Goal: Task Accomplishment & Management: Manage account settings

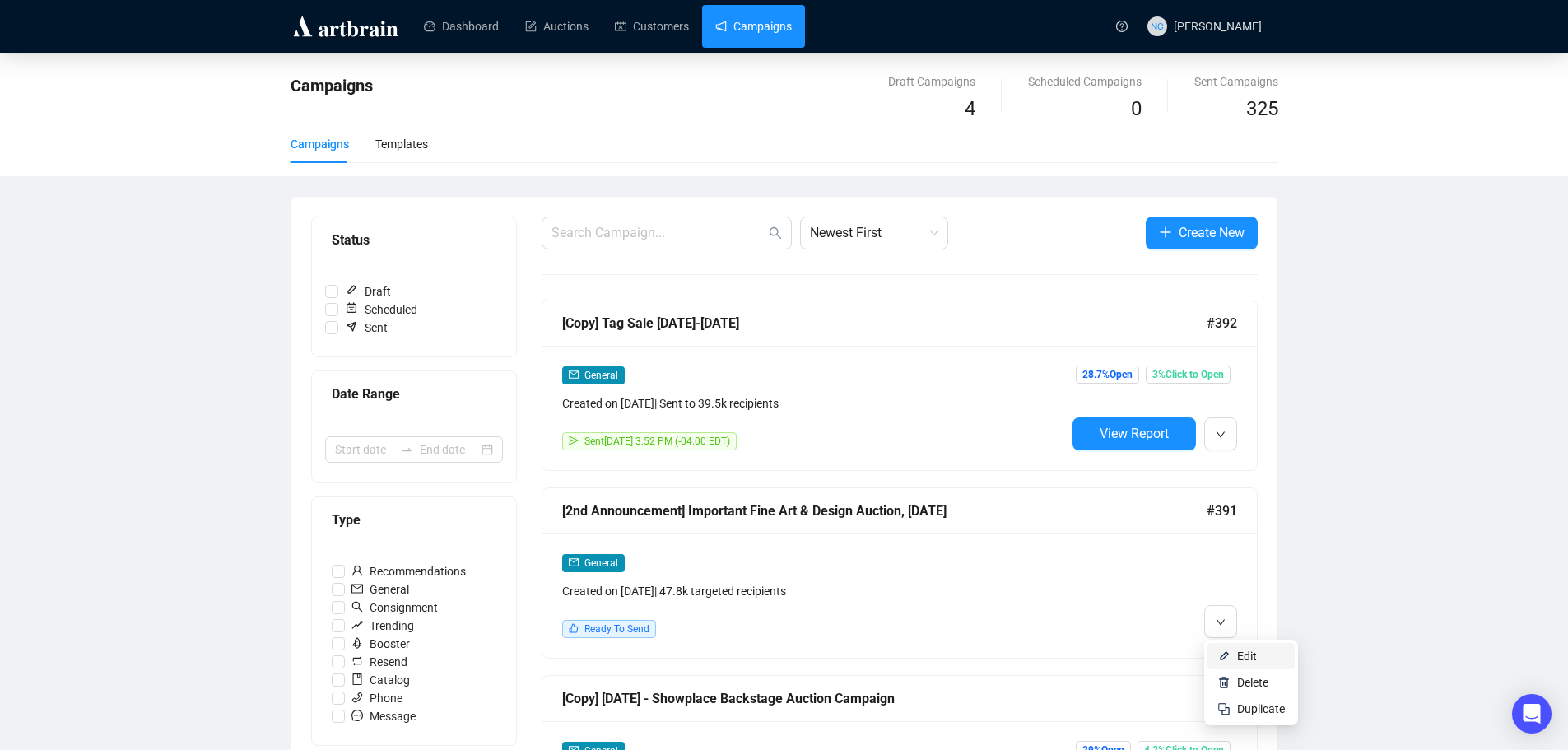
click at [1251, 655] on span "Edit" at bounding box center [1247, 656] width 20 height 13
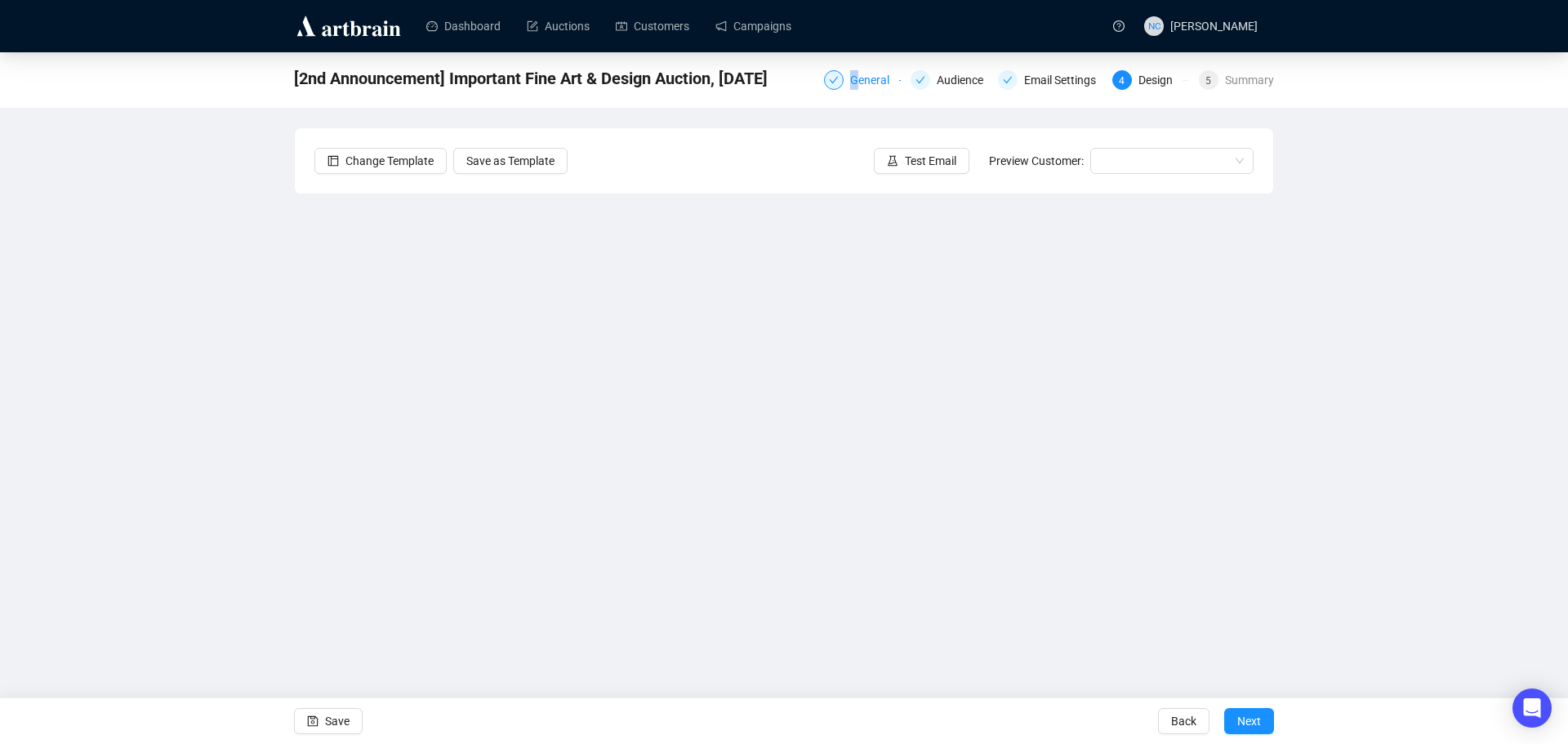
click at [855, 83] on div "General" at bounding box center [875, 80] width 49 height 20
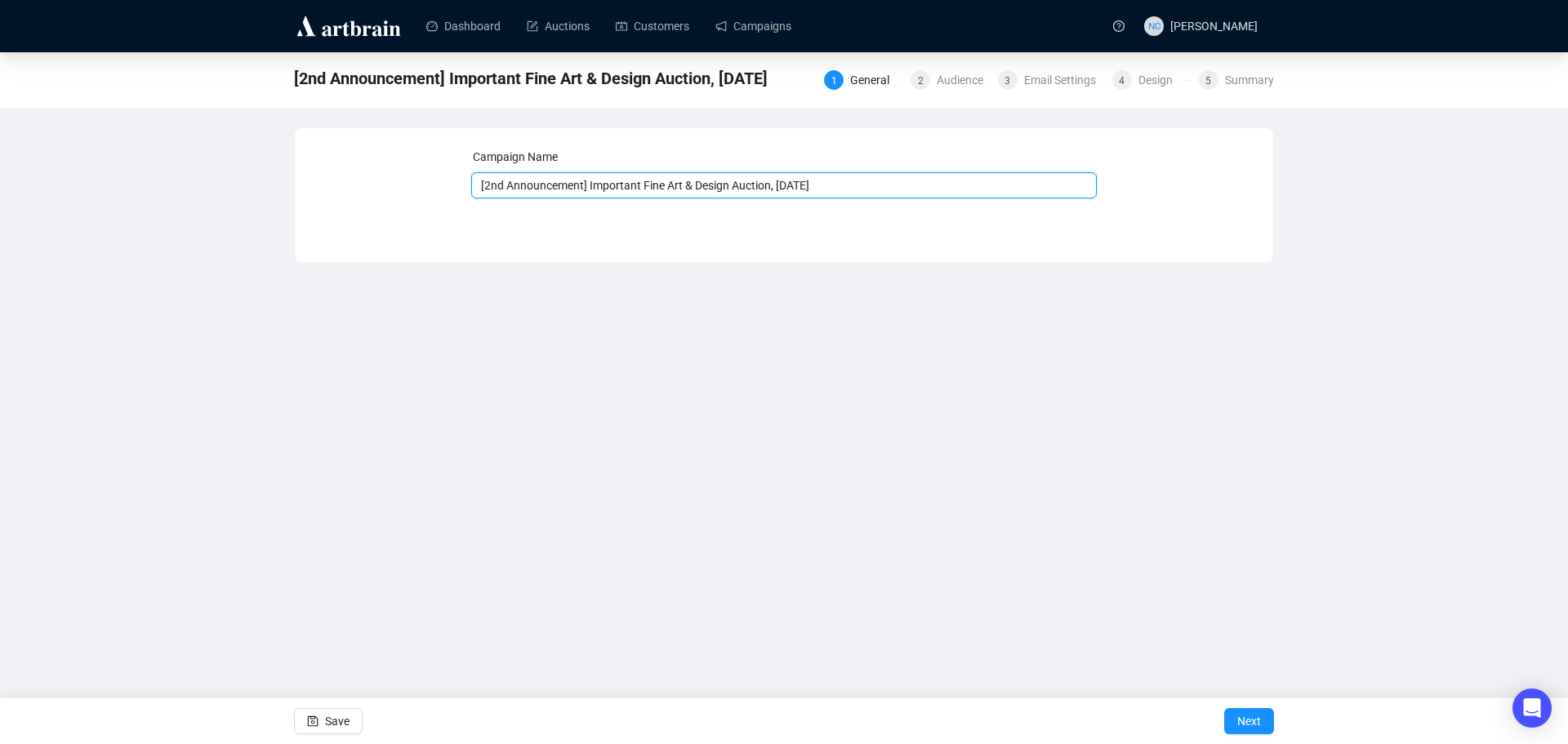
click at [479, 187] on input "[2nd Announcement] Important Fine Art & Design Auction, [DATE]" at bounding box center [785, 185] width 626 height 26
drag, startPoint x: 891, startPoint y: 177, endPoint x: 500, endPoint y: 178, distance: 391.0
click at [500, 178] on input "old [2nd Announcement] Important Fine Art & Design Auction, [DATE]" at bounding box center [785, 185] width 626 height 26
type input "old [2nd Announcement] Important Fine Art & Design Auction, [DATE]"
click at [1268, 726] on button "Next" at bounding box center [1249, 721] width 50 height 26
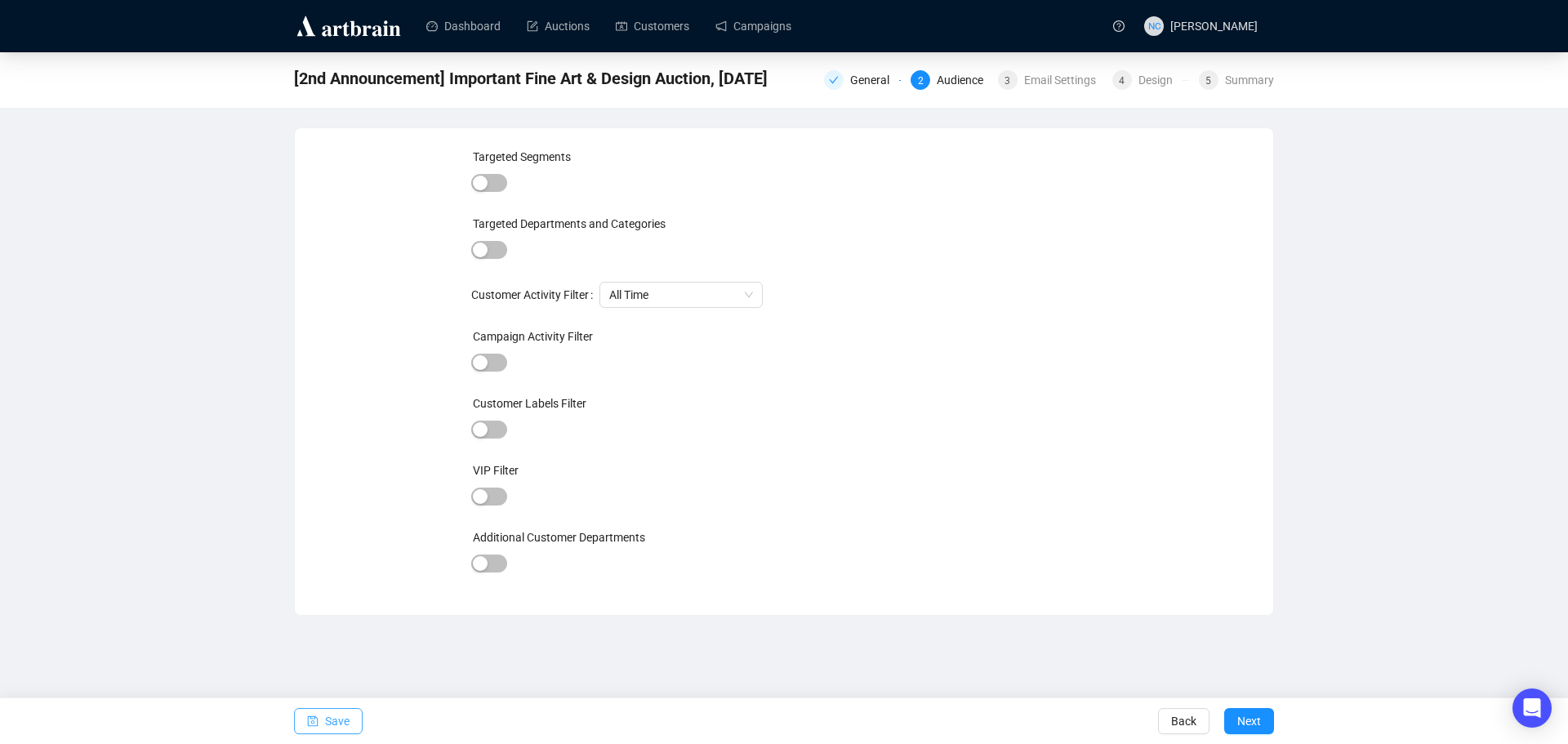
click at [331, 719] on span "Save" at bounding box center [337, 721] width 25 height 46
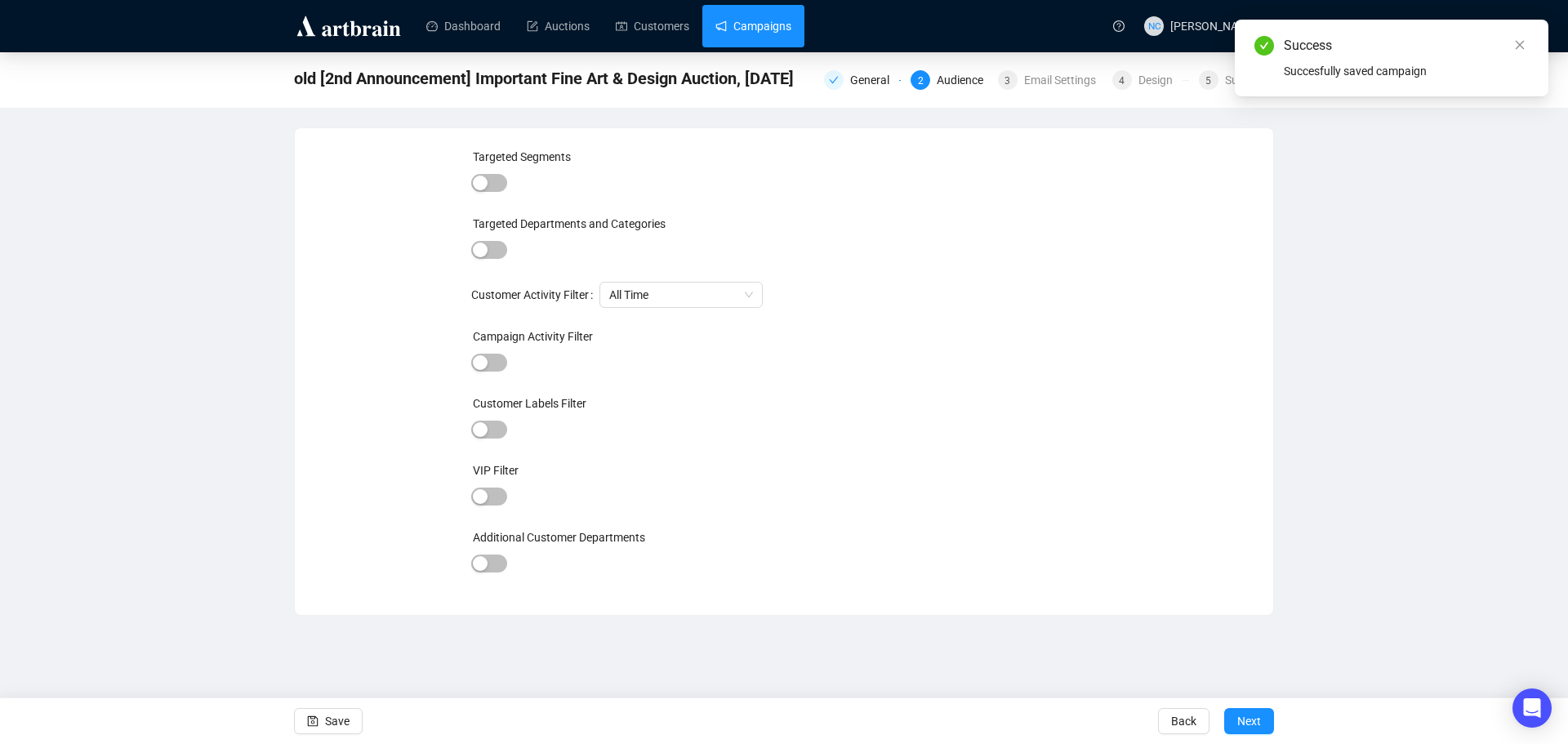
click at [781, 20] on link "Campaigns" at bounding box center [753, 25] width 76 height 43
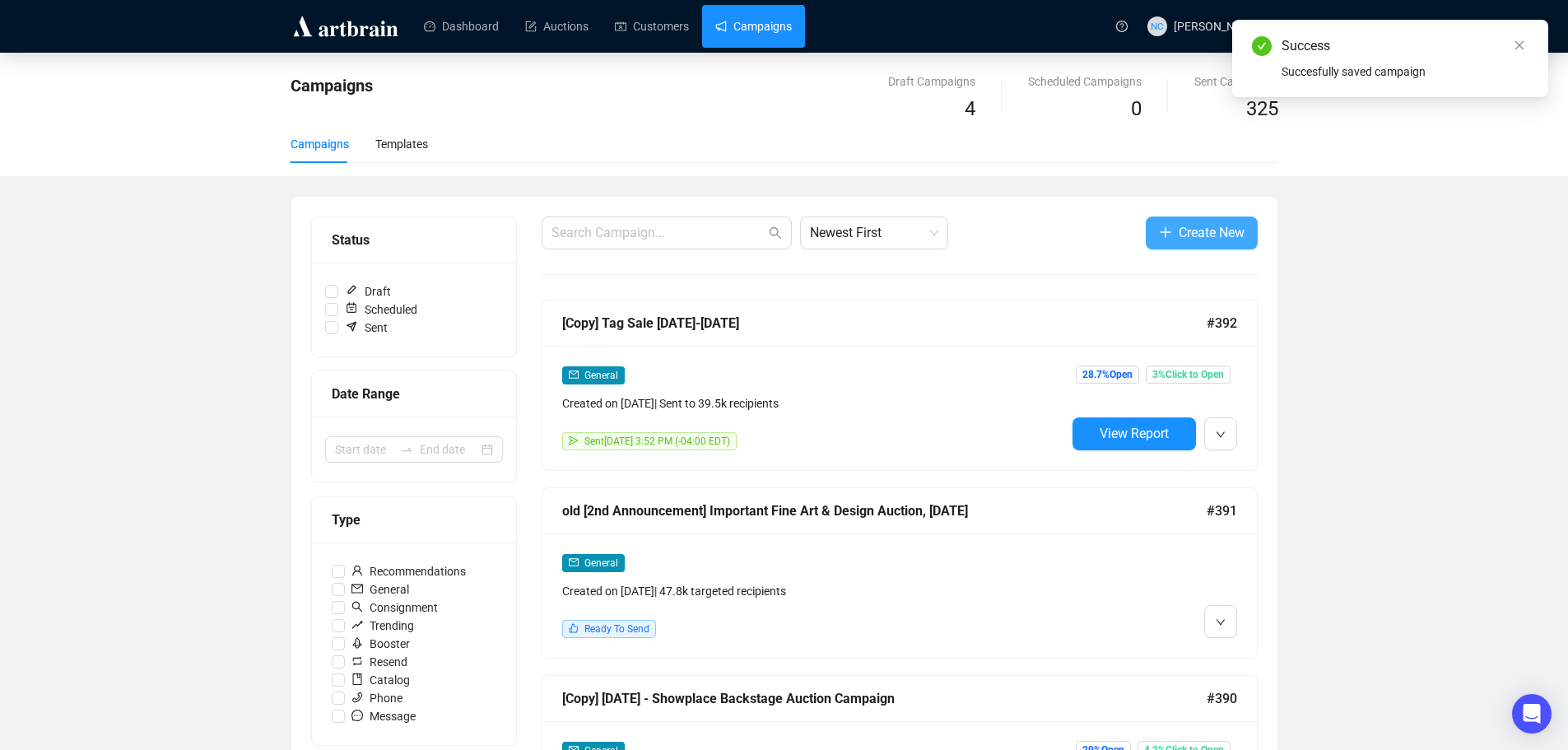
click at [1220, 242] on span "Create New" at bounding box center [1212, 232] width 66 height 20
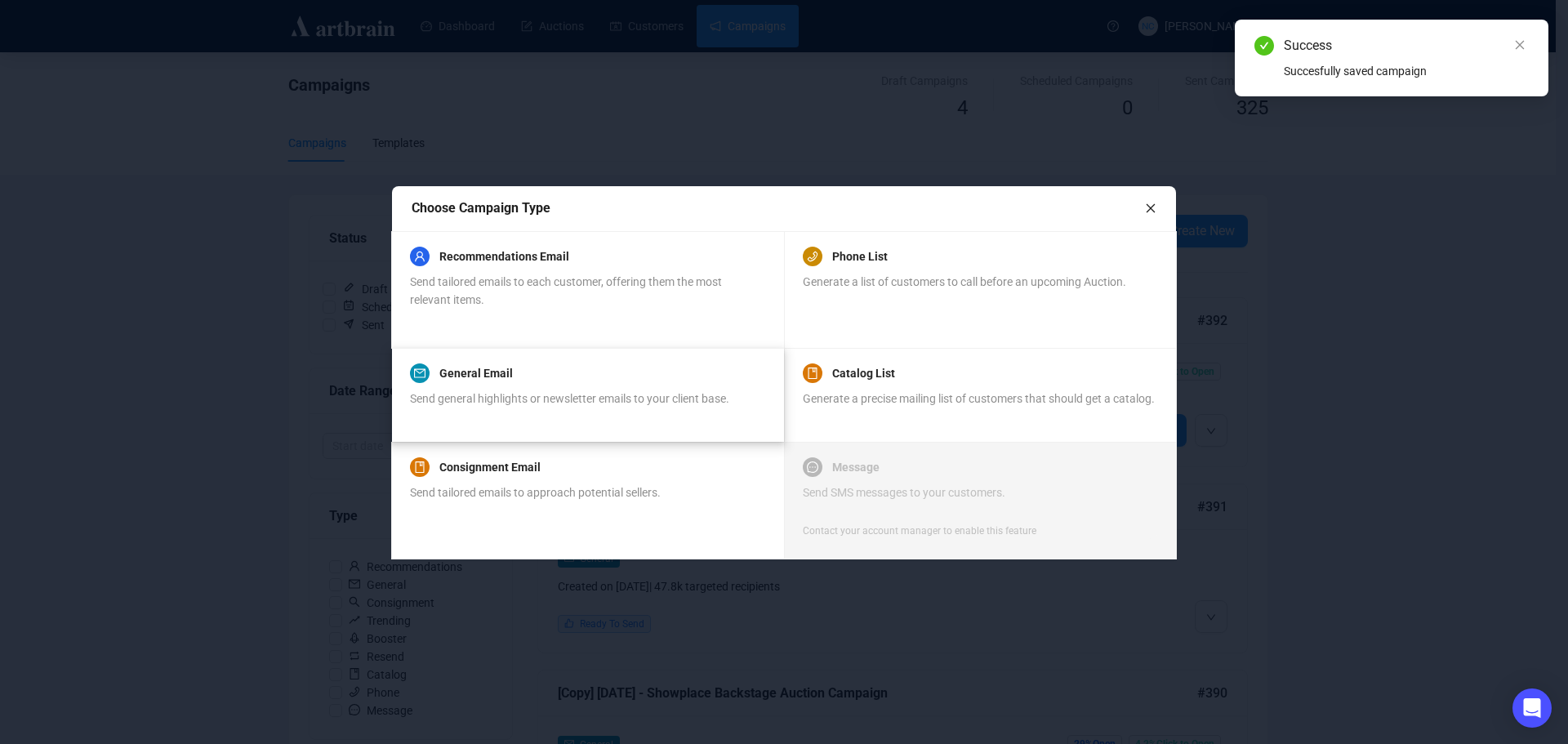
click at [557, 382] on div "General Email" at bounding box center [569, 373] width 320 height 20
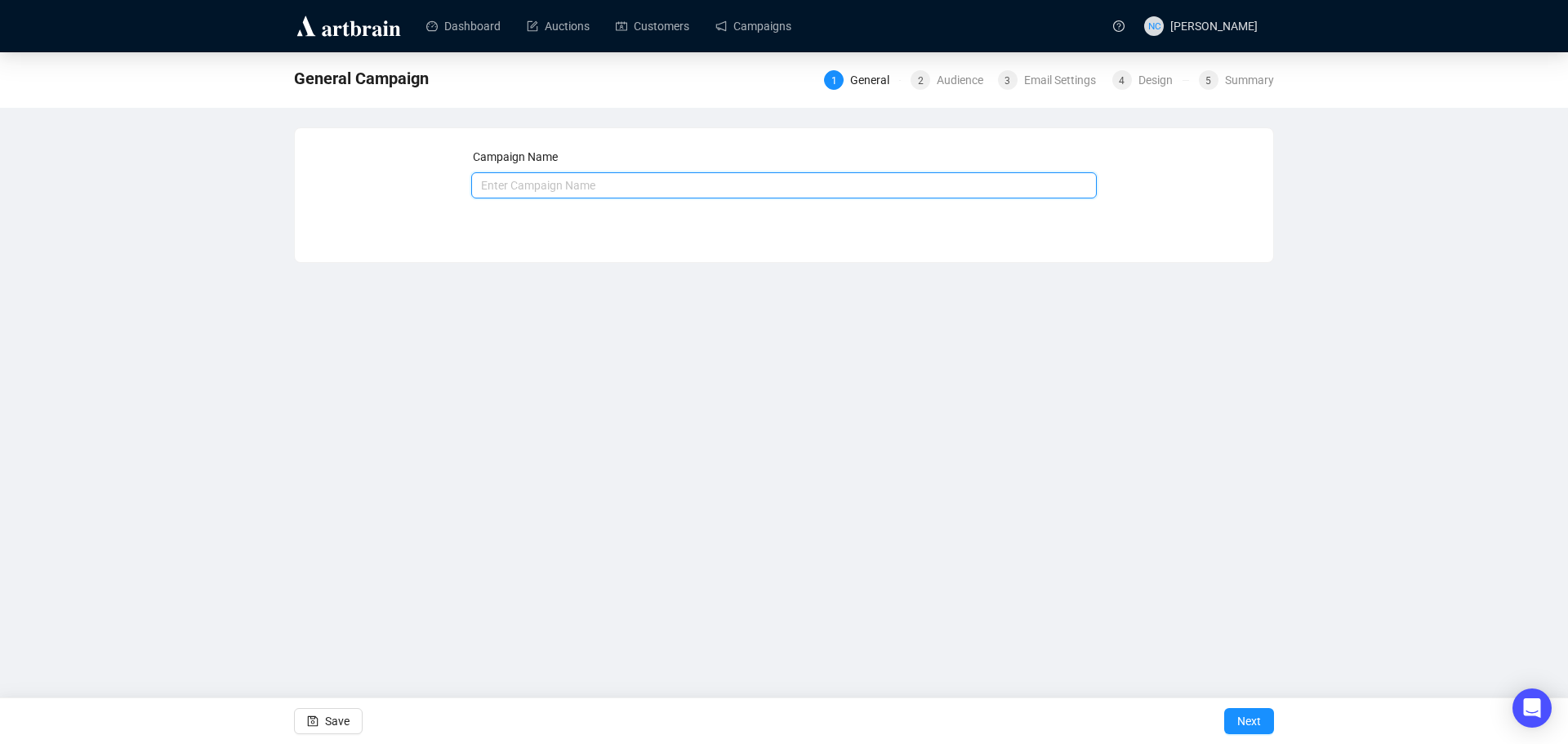
click at [702, 184] on input "text" at bounding box center [785, 185] width 626 height 26
paste input "[2nd Announcement] Important Fine Art & Design Auction, [DATE]"
type input "[2nd Announcement] Important Fine Art & Design Auction, [DATE]"
click at [1241, 726] on span "Next" at bounding box center [1249, 721] width 24 height 46
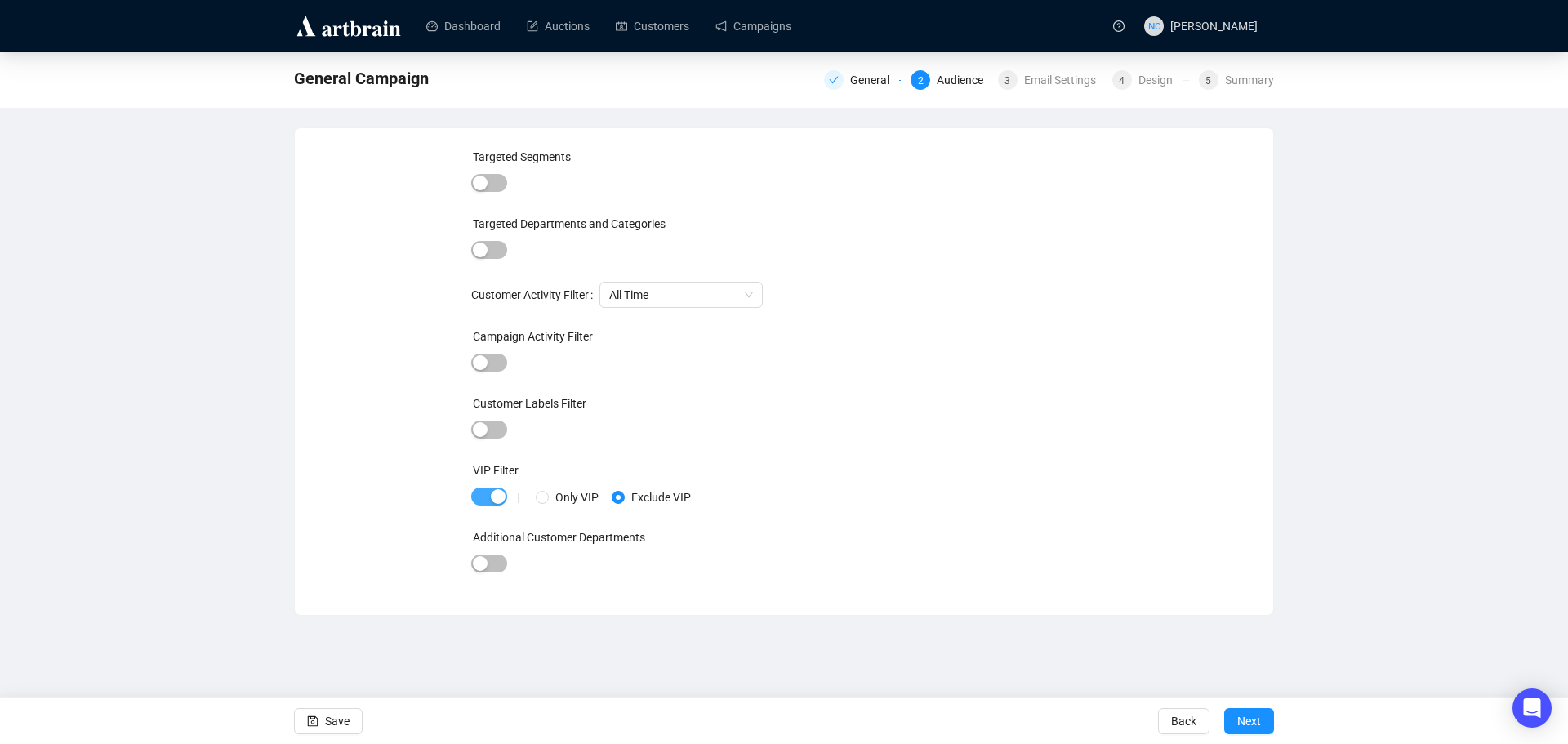
click at [495, 496] on div "button" at bounding box center [498, 496] width 15 height 15
click at [1240, 718] on span "Next" at bounding box center [1249, 721] width 24 height 46
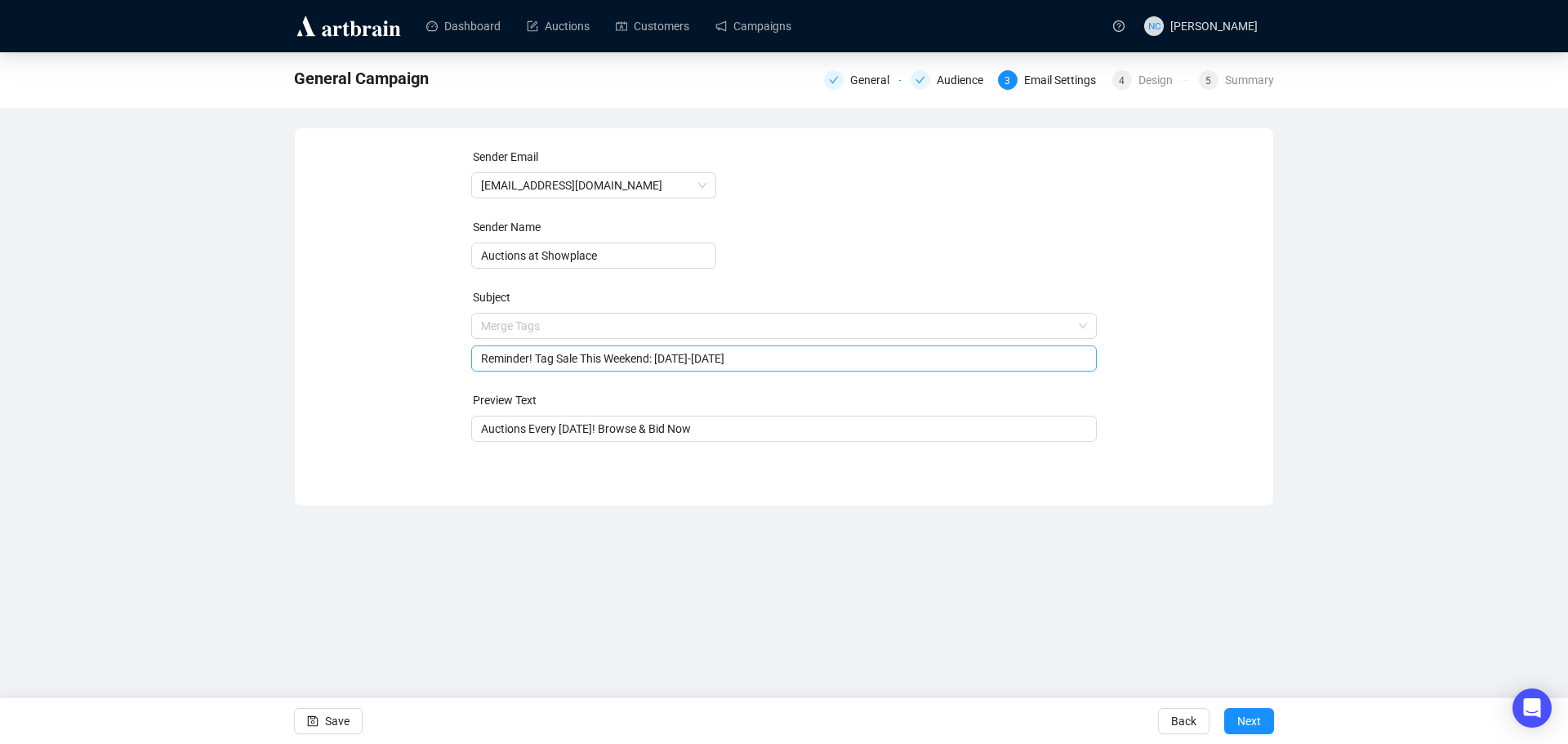
click at [647, 331] on span "Merge Tags Reminder! Tag Sale This Weekend: [DATE]-[DATE]" at bounding box center [785, 342] width 626 height 46
click at [715, 355] on input "Reminder! Tag Sale This Weekend: [DATE]-[DATE]" at bounding box center [784, 359] width 606 height 18
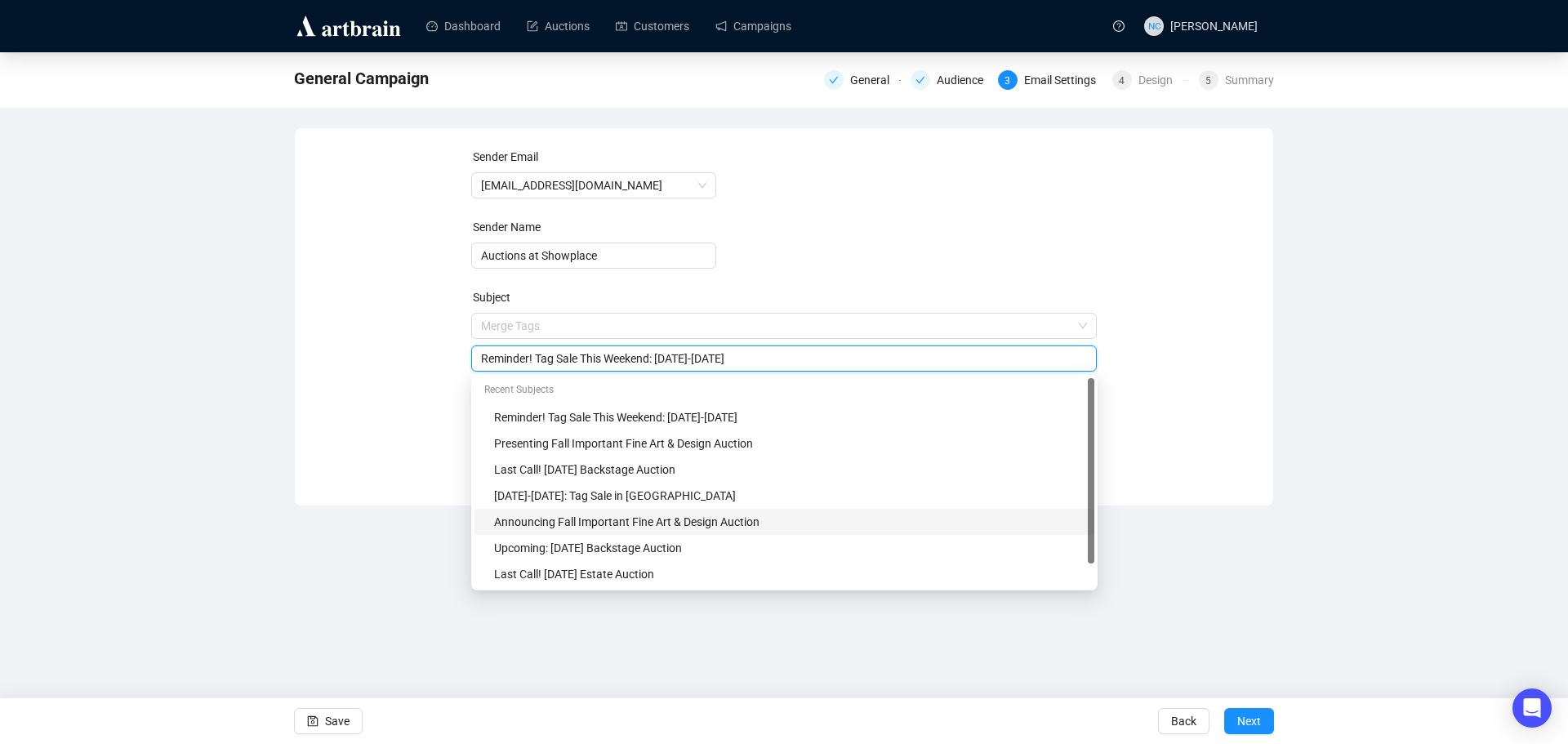
click at [737, 530] on div "Announcing Fall Important Fine Art & Design Auction" at bounding box center [789, 522] width 591 height 18
drag, startPoint x: 769, startPoint y: 359, endPoint x: 397, endPoint y: 346, distance: 372.2
click at [397, 346] on div "Sender Email [EMAIL_ADDRESS][DOMAIN_NAME] Sender Name Auctions at Showplace Sub…" at bounding box center [784, 304] width 940 height 313
paste input "Present"
type input "Presenting Fall Important Fine Art & Design Auction"
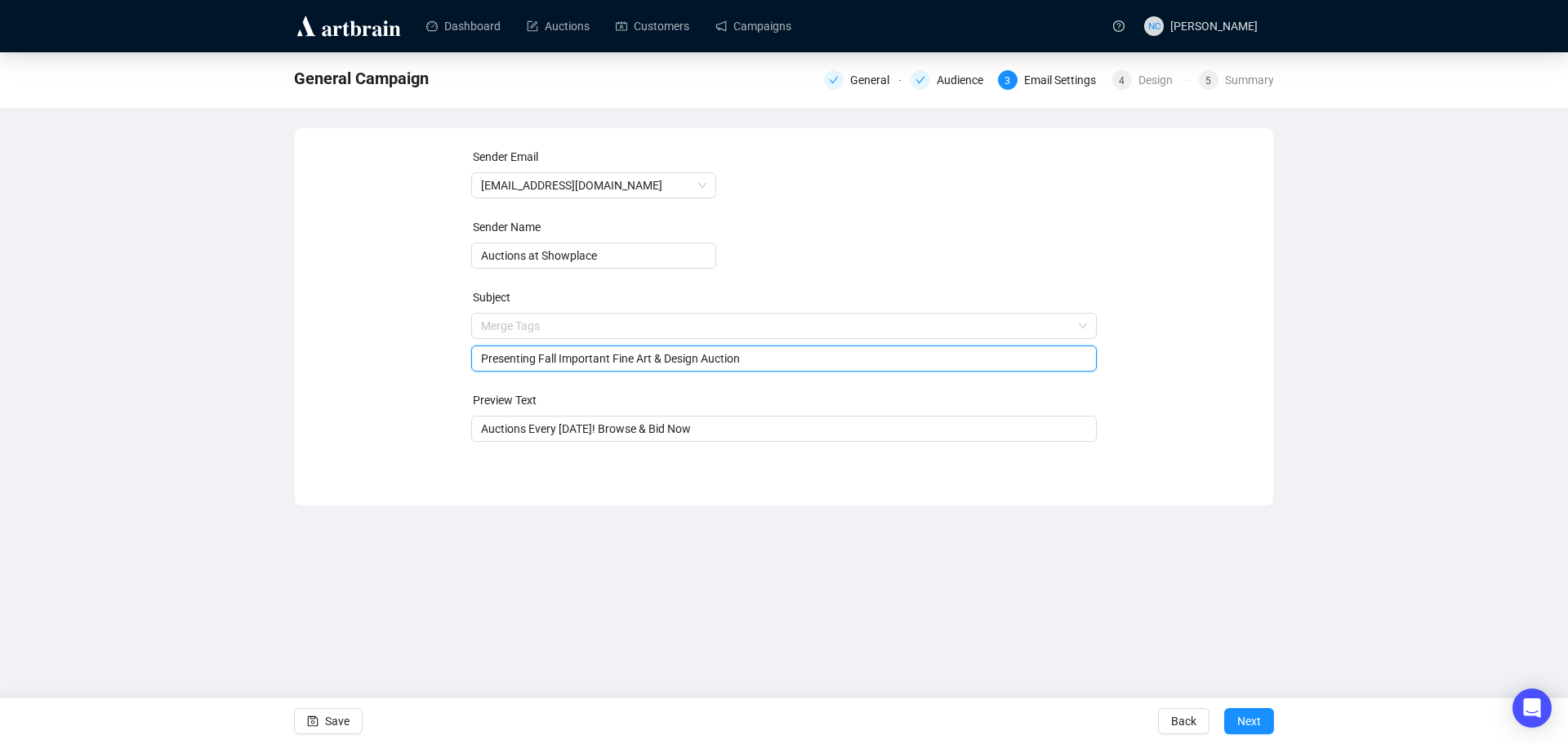
click at [375, 377] on div "Sender Email [EMAIL_ADDRESS][DOMAIN_NAME] Sender Name Auctions at Showplace Sub…" at bounding box center [784, 304] width 940 height 313
click at [765, 359] on input "Presenting Fall Important Fine Art & Design Auction" at bounding box center [784, 359] width 606 height 18
click at [1180, 374] on div "Sender Email [EMAIL_ADDRESS][DOMAIN_NAME] Sender Name Auctions at Showplace Sub…" at bounding box center [784, 304] width 940 height 313
click at [1261, 717] on button "Next" at bounding box center [1249, 721] width 50 height 26
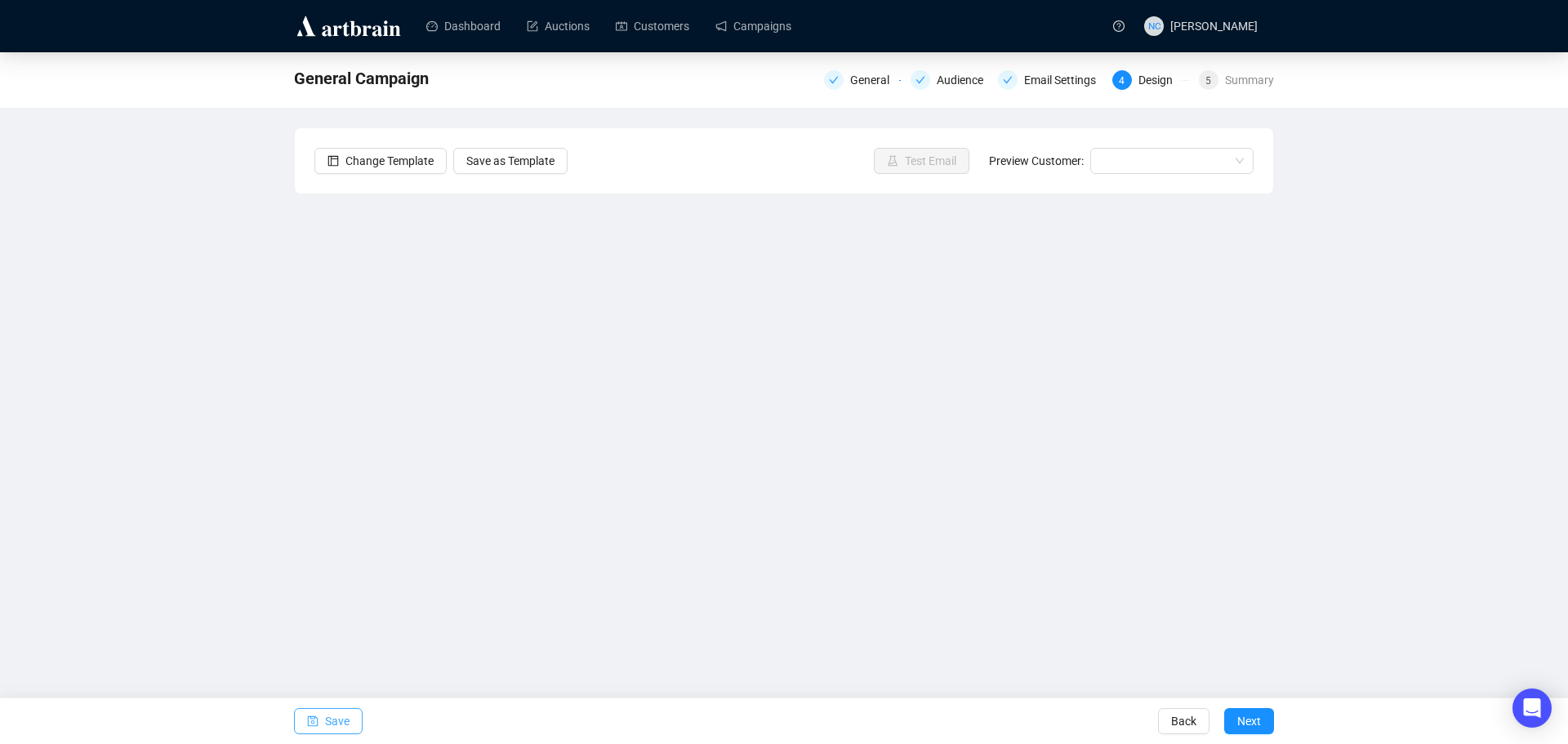
click at [344, 724] on span "Save" at bounding box center [337, 721] width 25 height 46
click at [341, 723] on span "Save" at bounding box center [337, 721] width 25 height 46
click at [330, 720] on span "Save" at bounding box center [337, 721] width 25 height 46
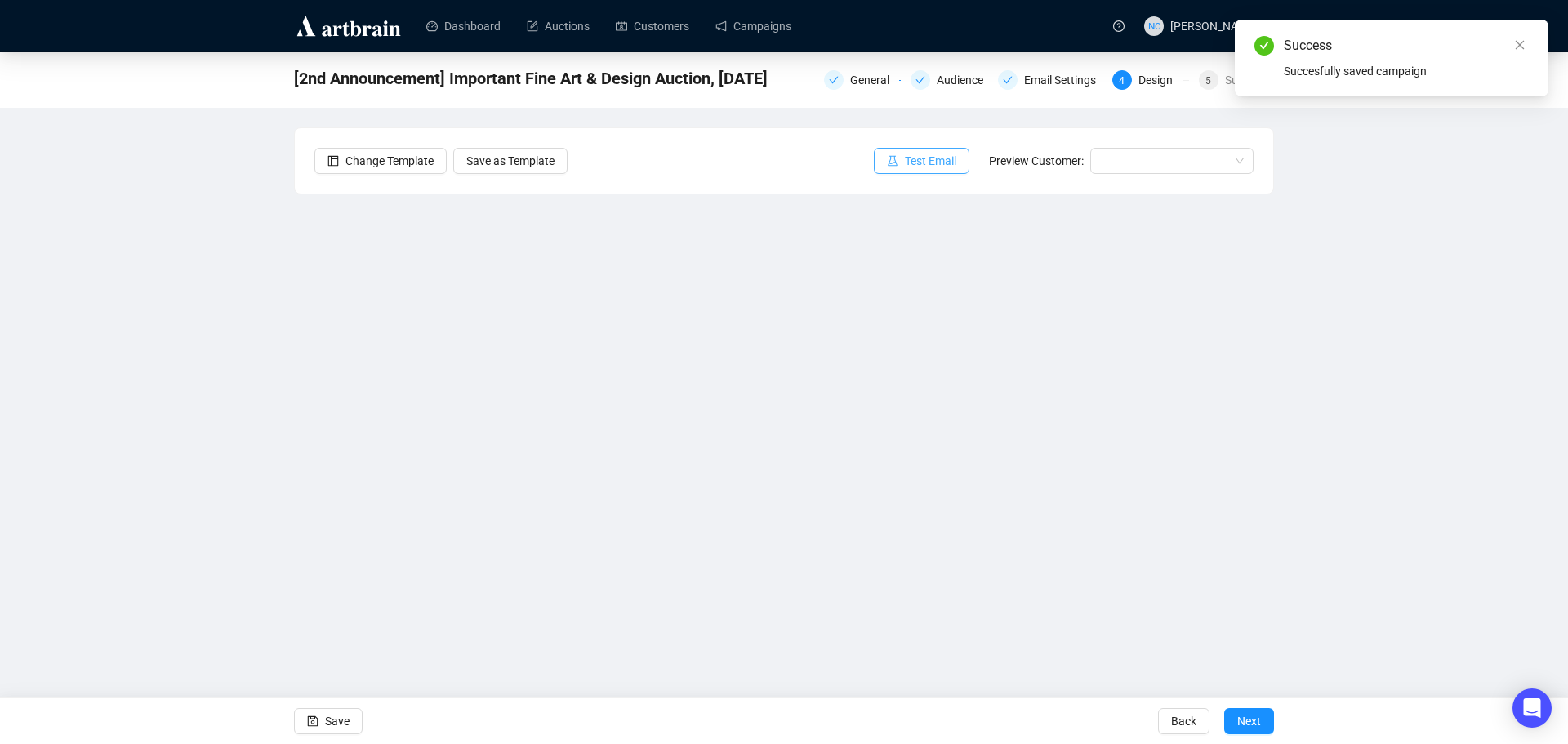
click at [924, 160] on span "Test Email" at bounding box center [931, 161] width 52 height 18
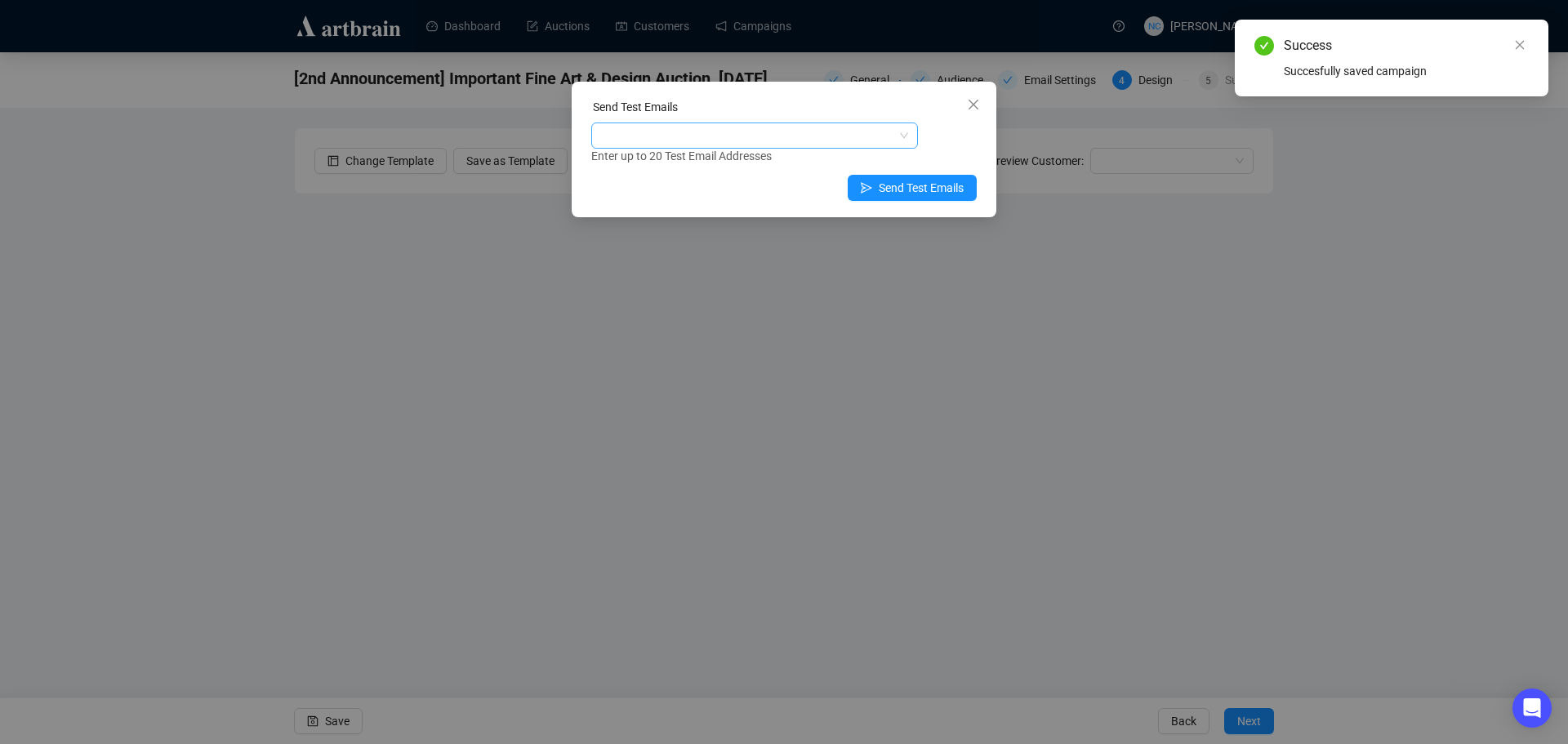
click at [771, 139] on div at bounding box center [746, 135] width 303 height 23
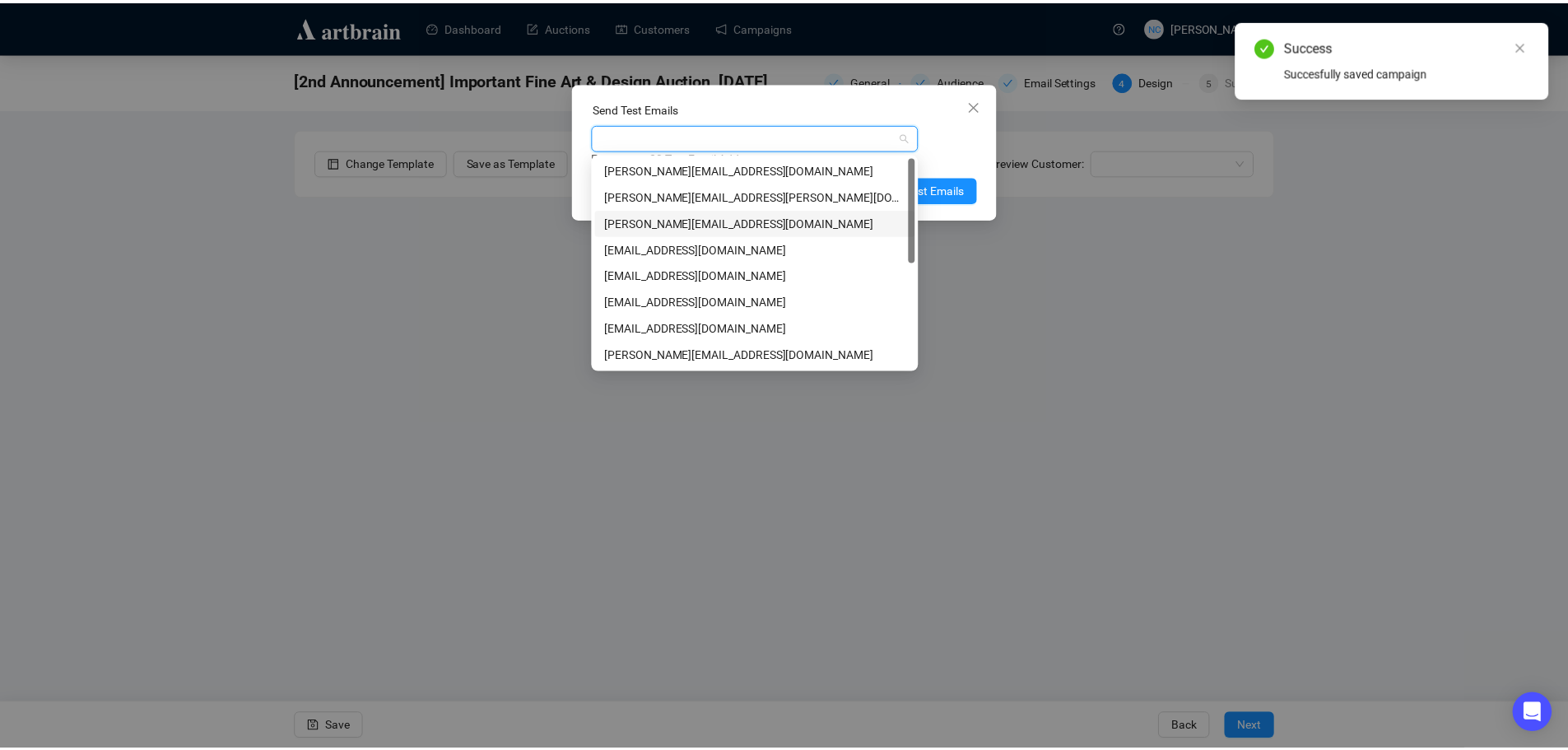
scroll to position [211, 0]
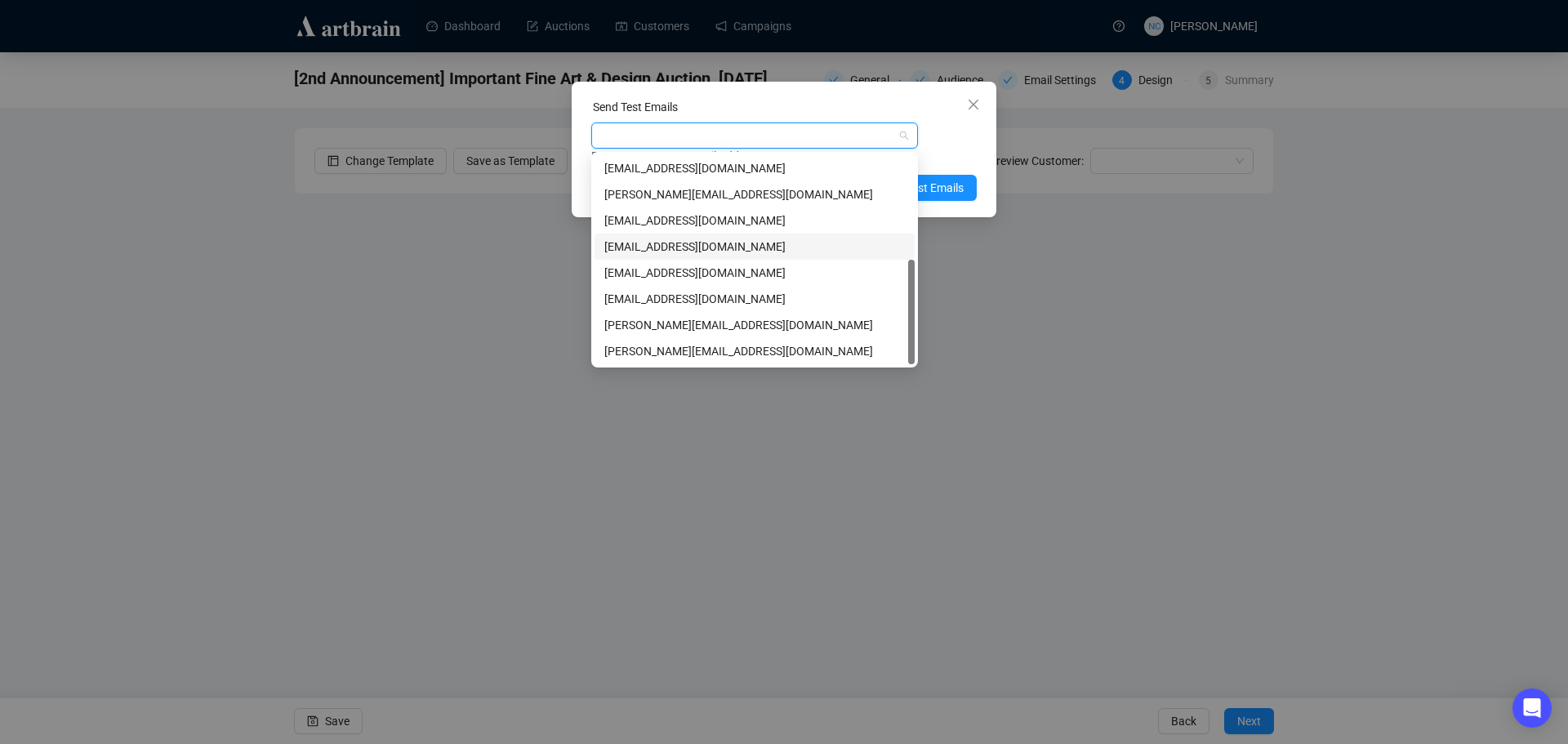
click at [803, 250] on div "[EMAIL_ADDRESS][DOMAIN_NAME]" at bounding box center [755, 247] width 300 height 18
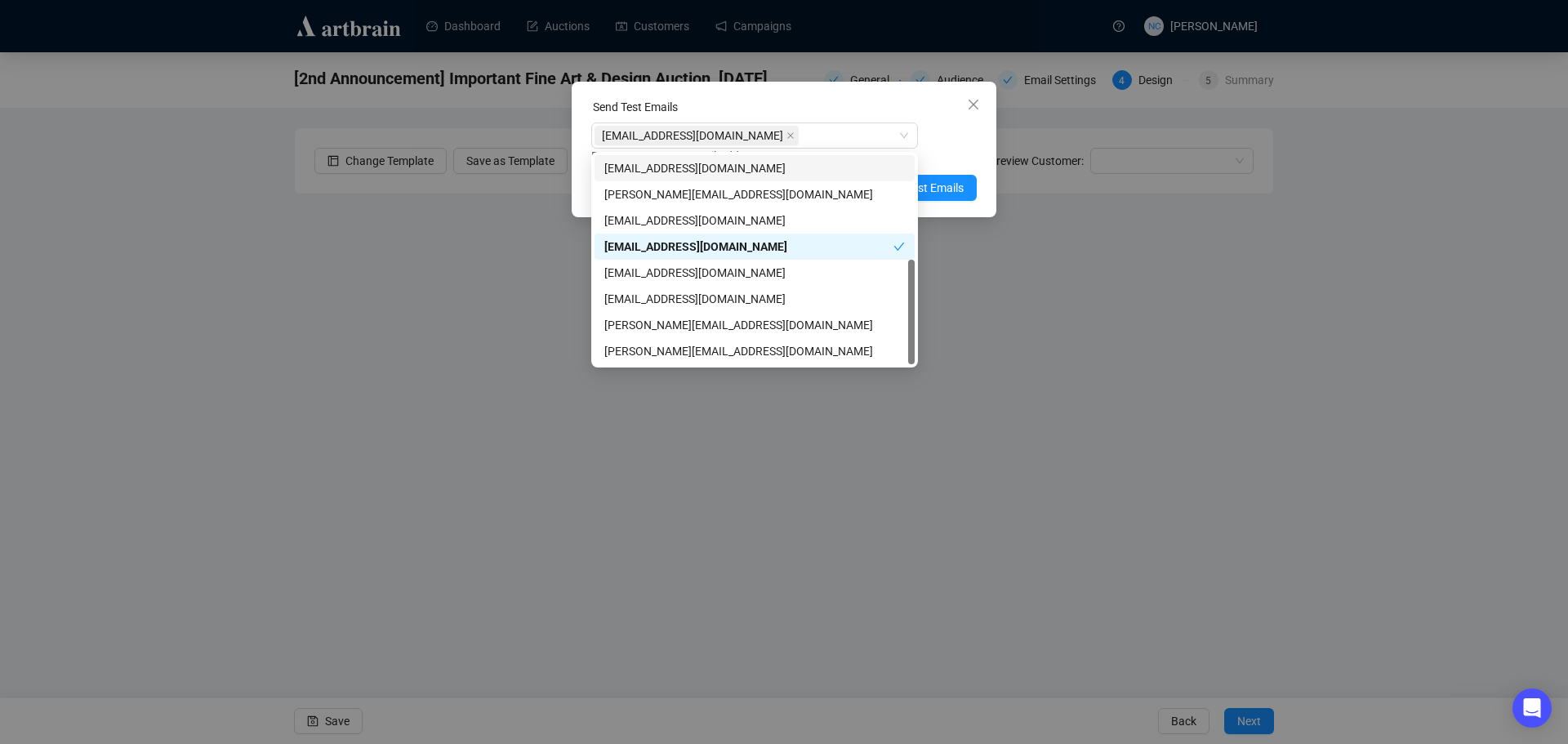
click at [837, 105] on div "Send Test Emails" at bounding box center [783, 110] width 385 height 25
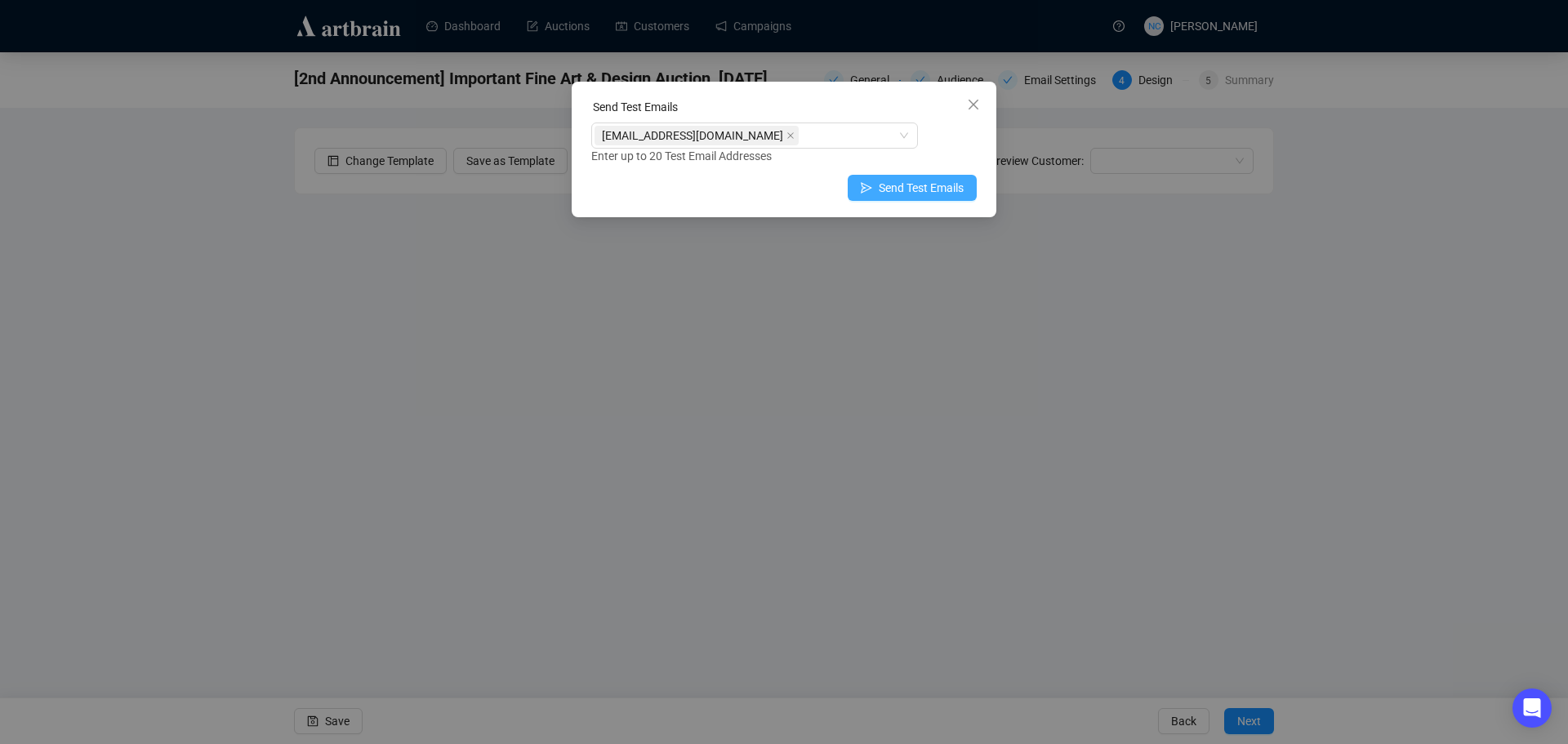
click at [937, 190] on span "Send Test Emails" at bounding box center [921, 188] width 85 height 18
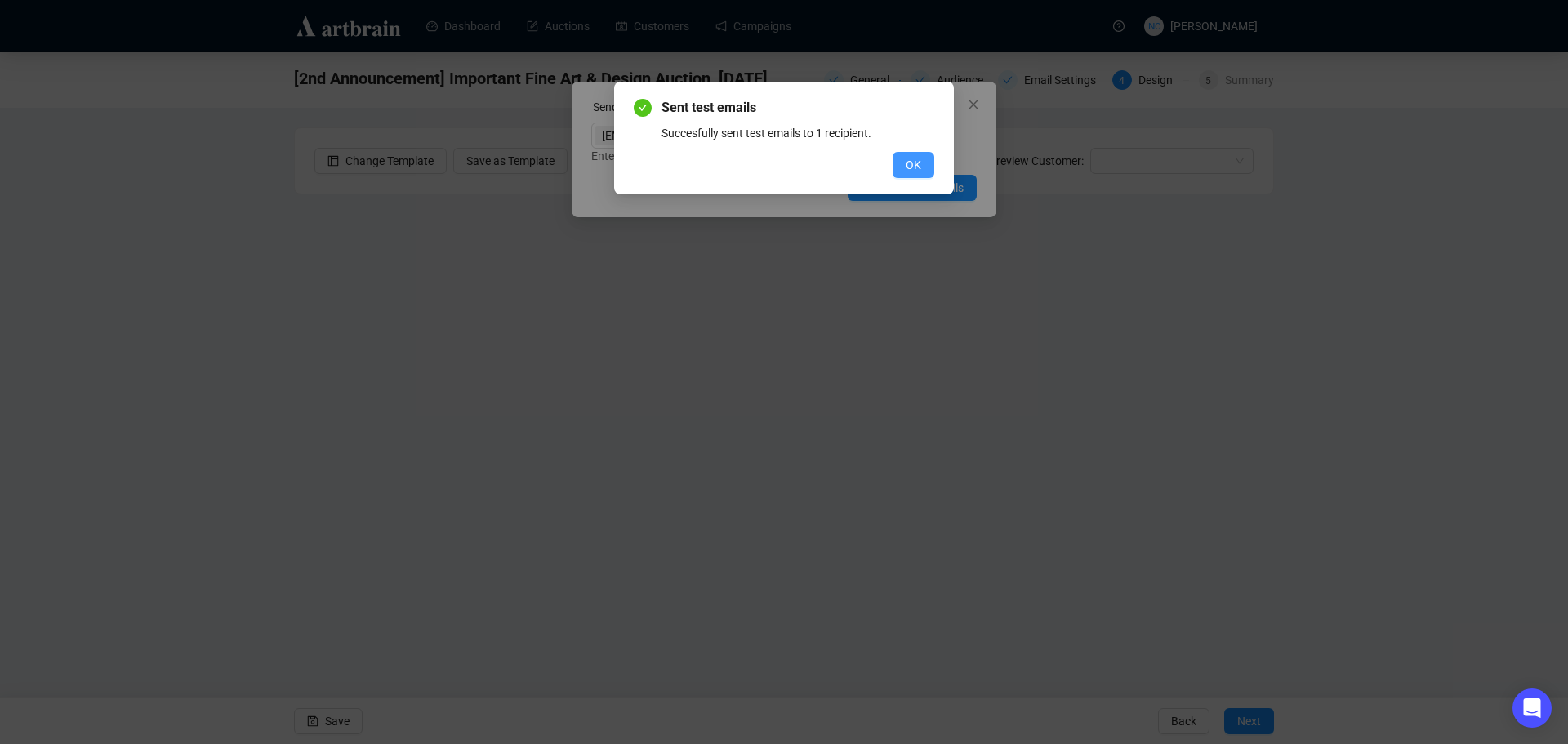
click at [916, 163] on span "OK" at bounding box center [913, 165] width 15 height 18
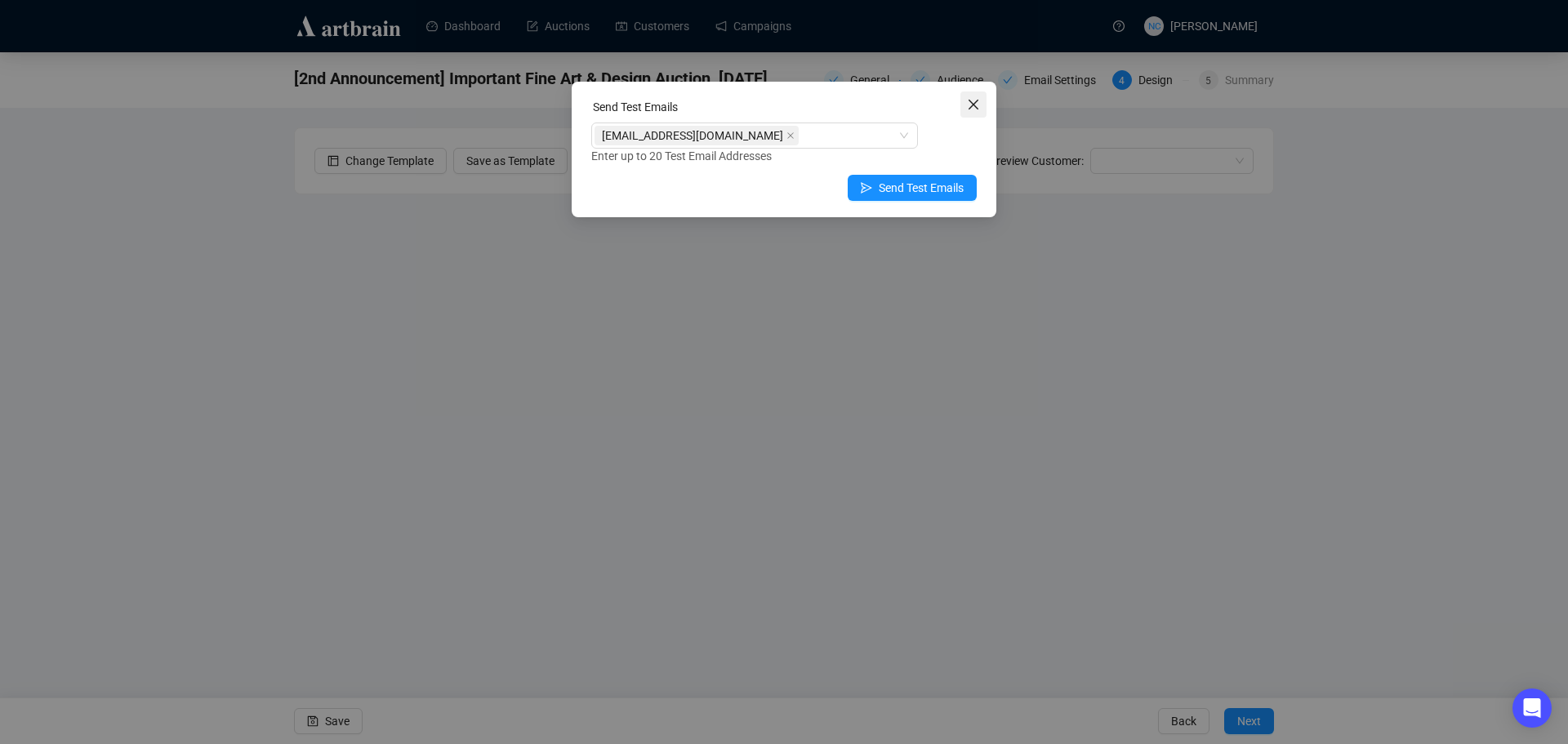
click at [972, 109] on icon "close" at bounding box center [973, 105] width 13 height 13
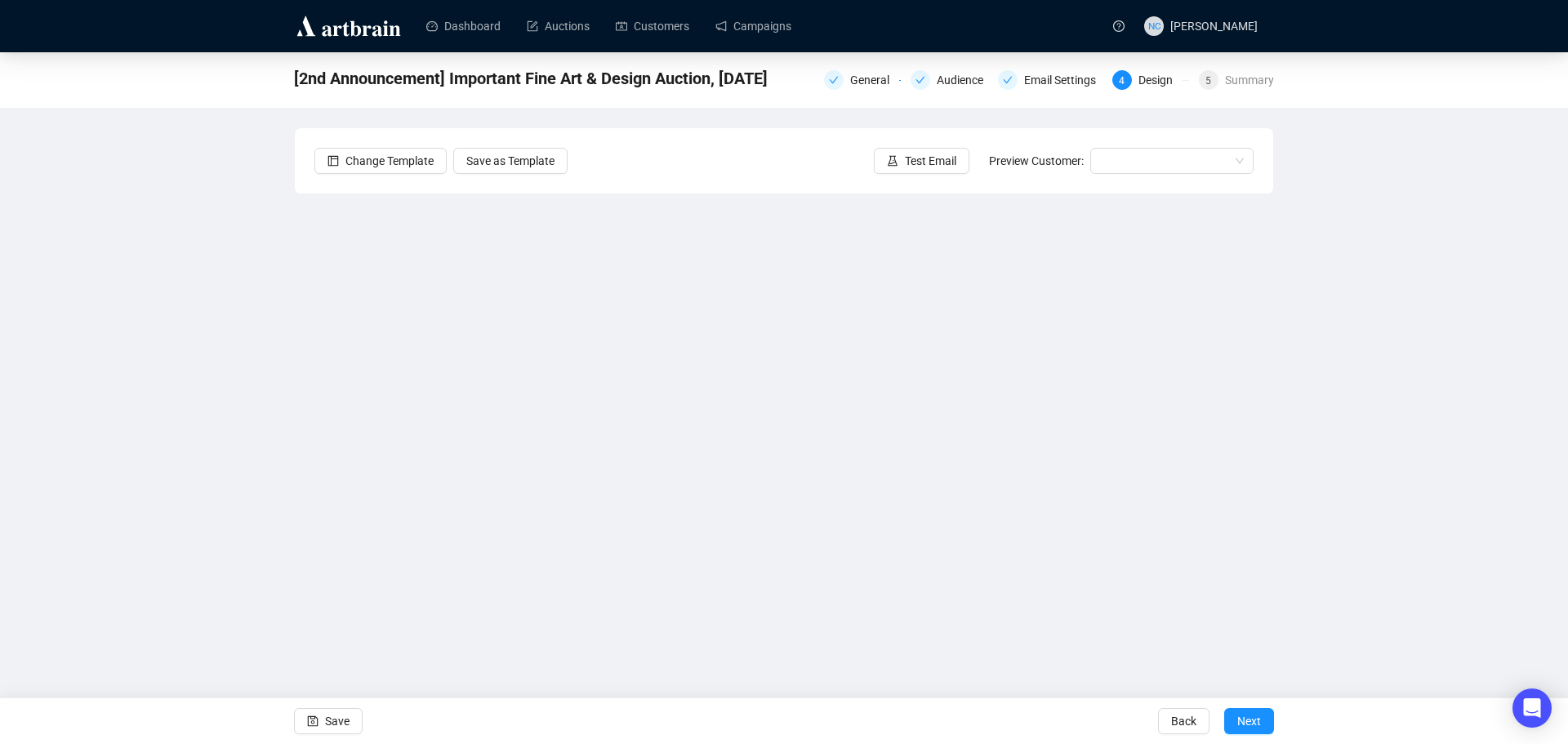
click at [1339, 499] on div "[2nd Announcement] Important Fine Art & Design Auction, [DATE] General Audience…" at bounding box center [784, 353] width 1568 height 604
click at [344, 723] on span "Save" at bounding box center [337, 721] width 25 height 46
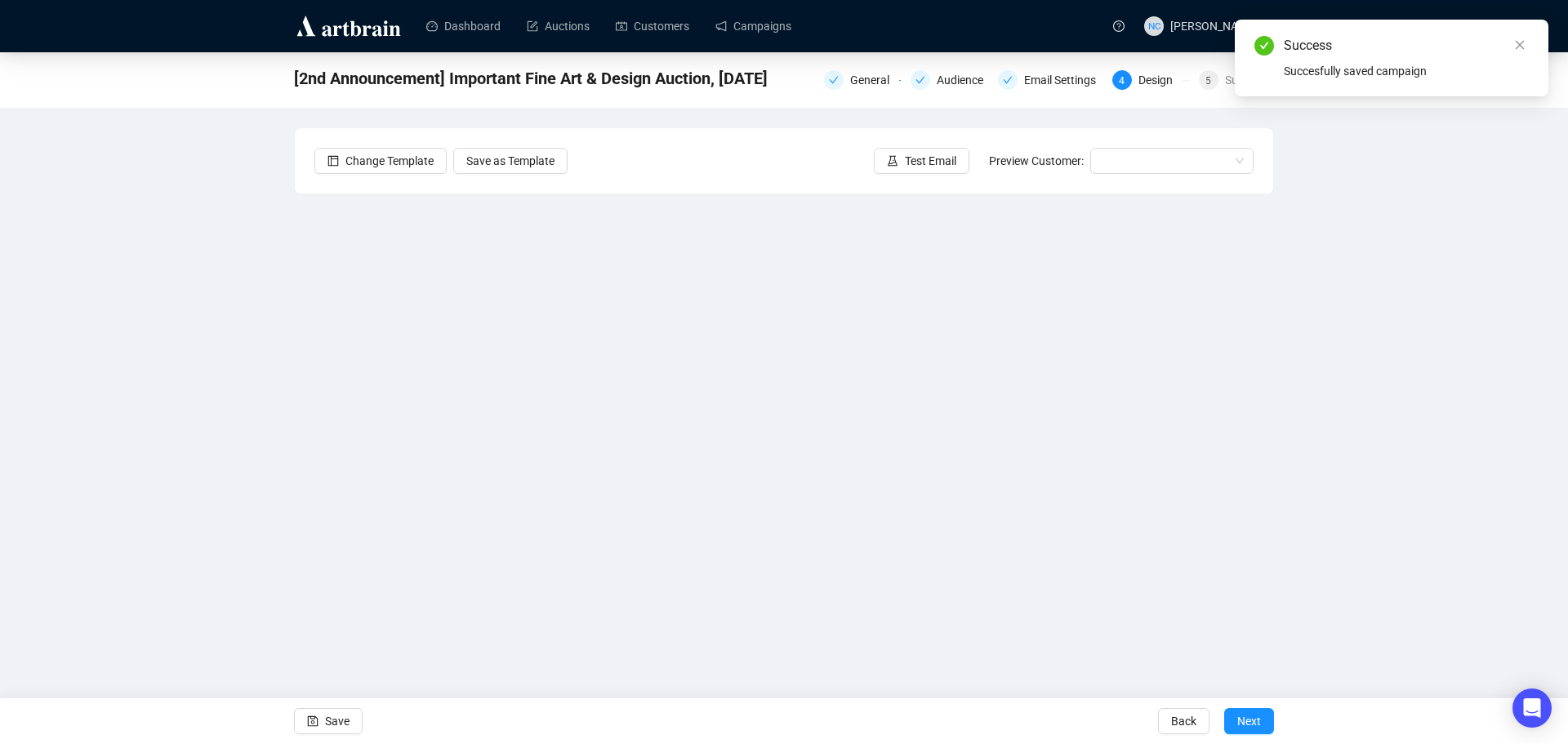
click at [1241, 82] on div "Success Succesfully saved campaign" at bounding box center [1391, 58] width 313 height 76
click at [1225, 82] on div "5 Summary" at bounding box center [1237, 80] width 76 height 20
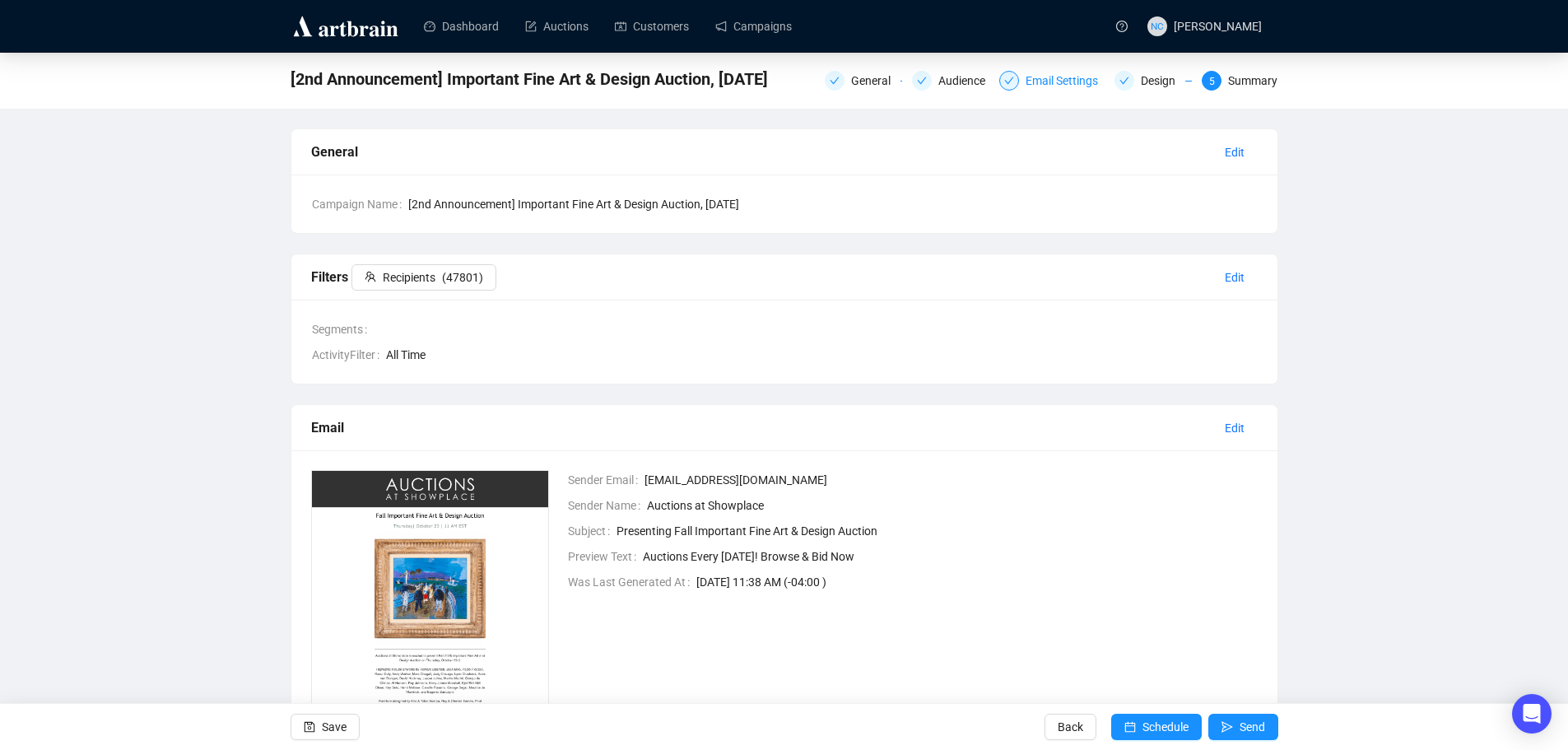
click at [1077, 84] on div "Email Settings" at bounding box center [1067, 81] width 83 height 20
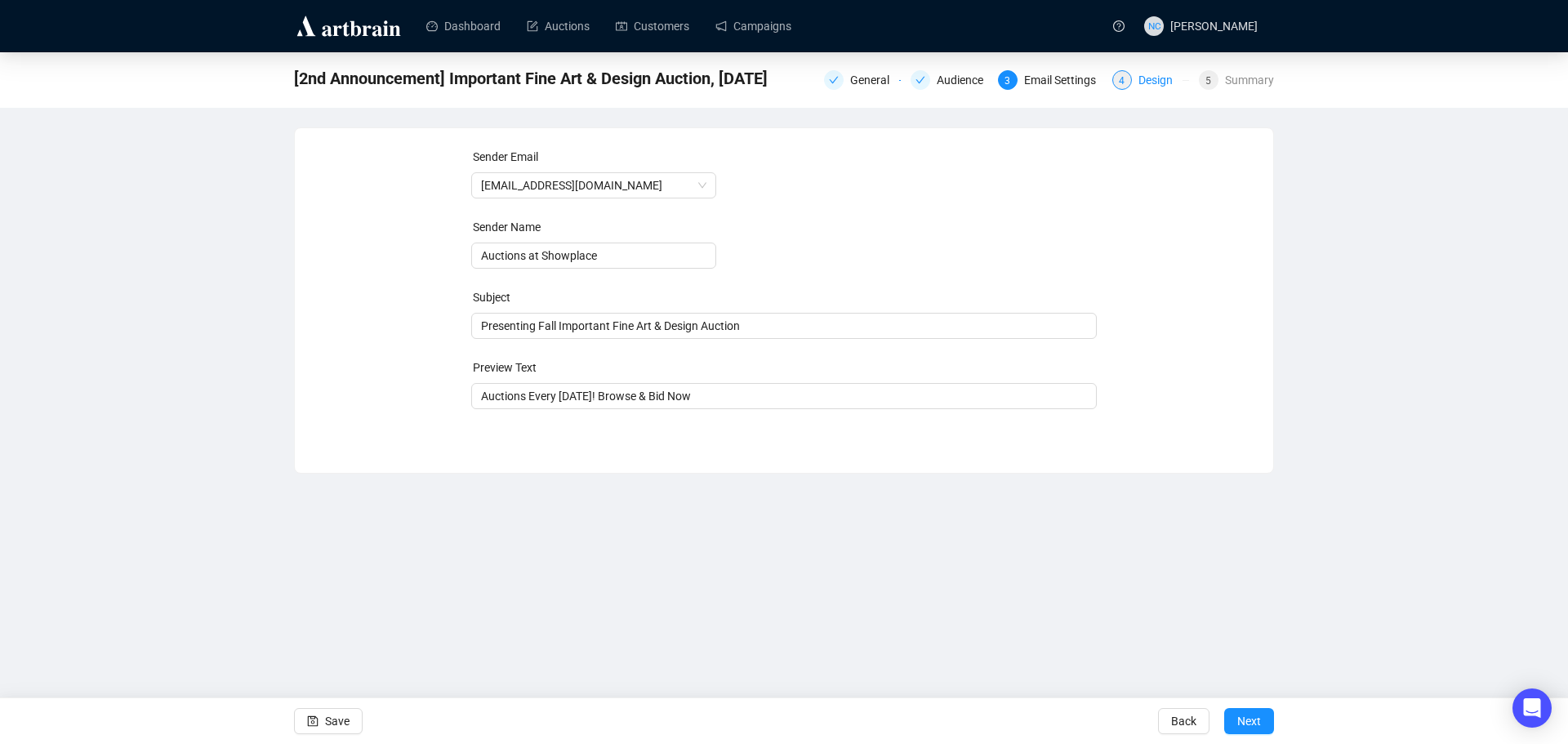
click at [1149, 83] on div "Design" at bounding box center [1160, 80] width 44 height 20
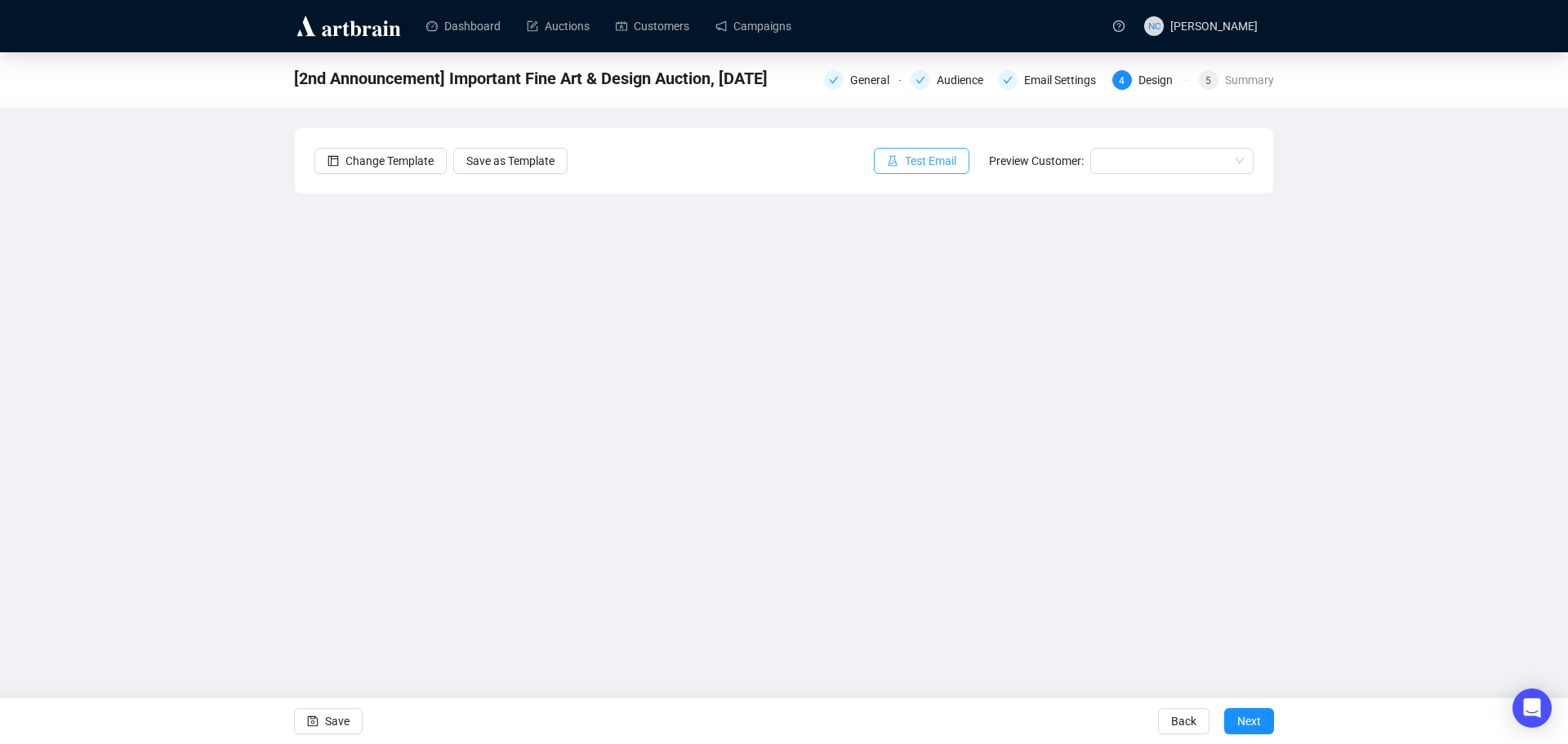
click at [929, 164] on span "Test Email" at bounding box center [931, 161] width 52 height 18
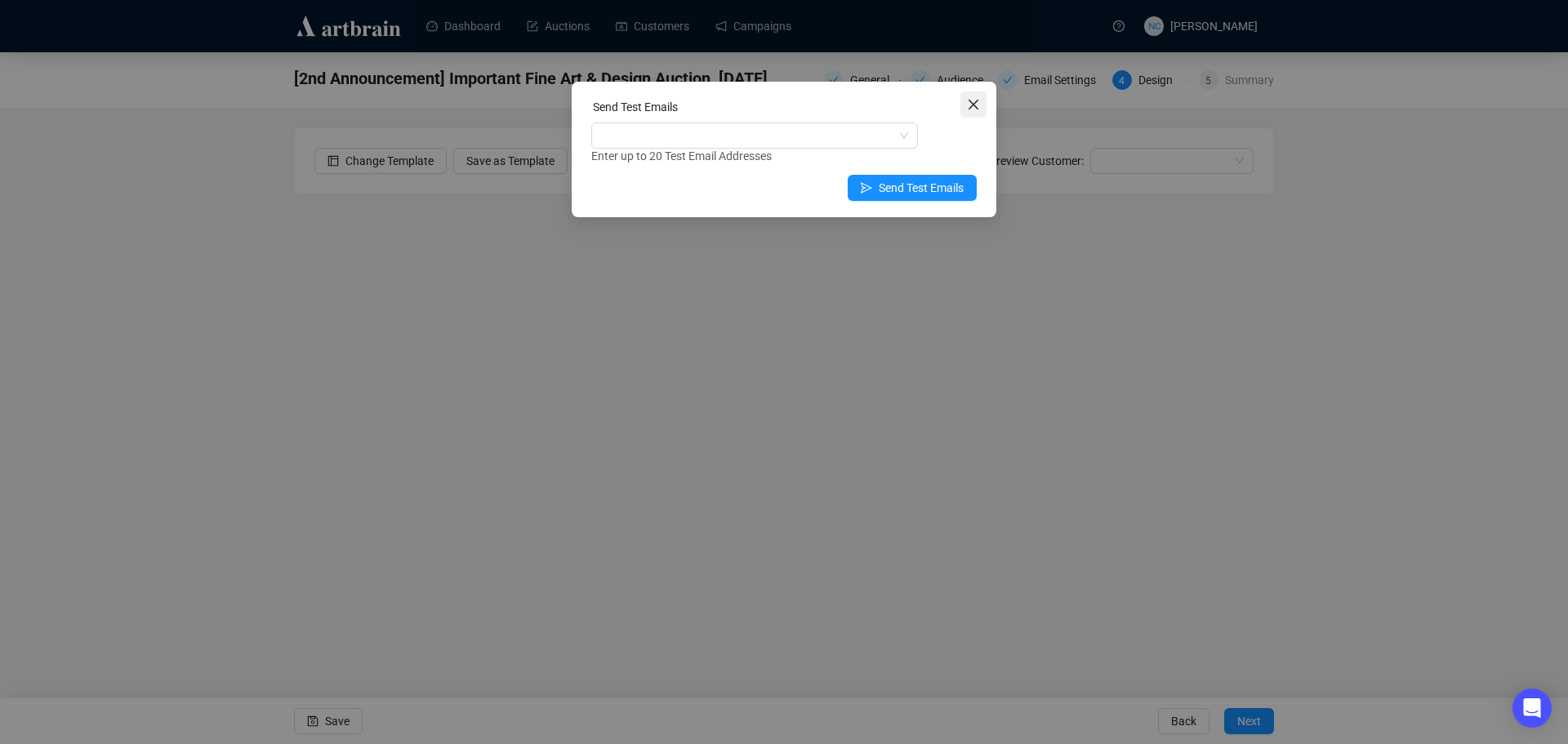
click at [967, 104] on icon "close" at bounding box center [973, 105] width 13 height 13
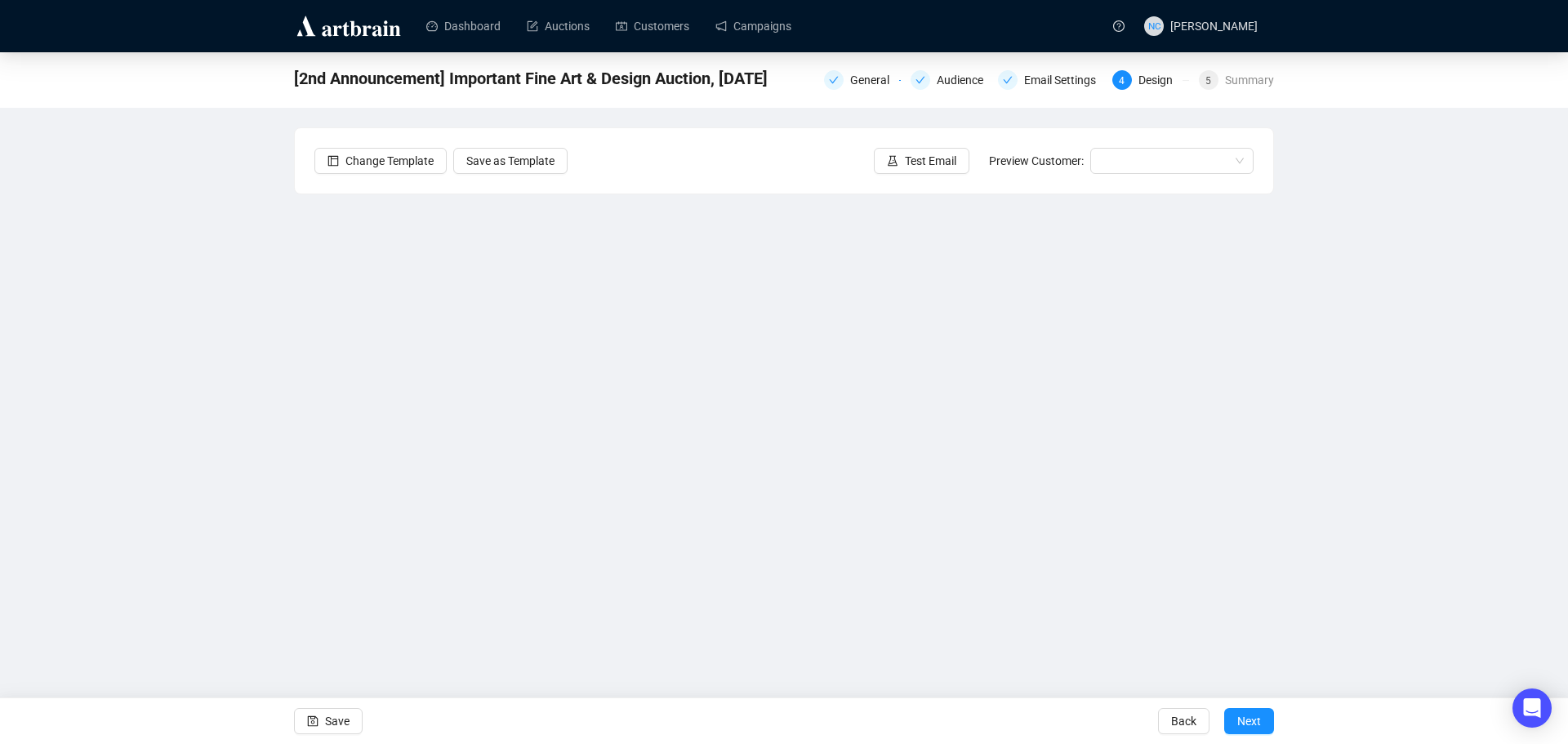
click at [1421, 273] on div "[2nd Announcement] Important Fine Art & Design Auction, [DATE] General Audience…" at bounding box center [784, 353] width 1568 height 604
click at [925, 161] on span "Test Email" at bounding box center [931, 161] width 52 height 18
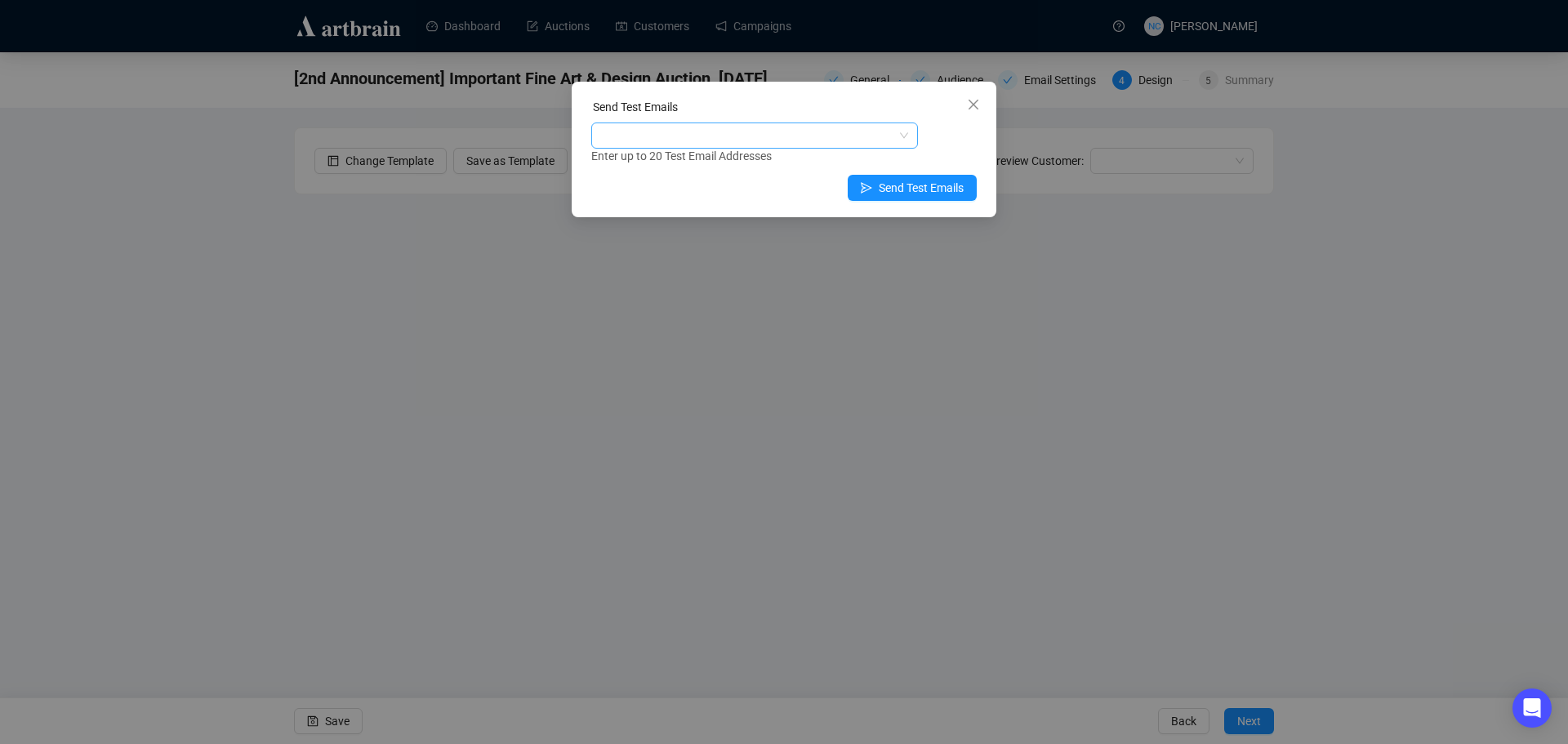
click at [765, 139] on div at bounding box center [746, 135] width 303 height 23
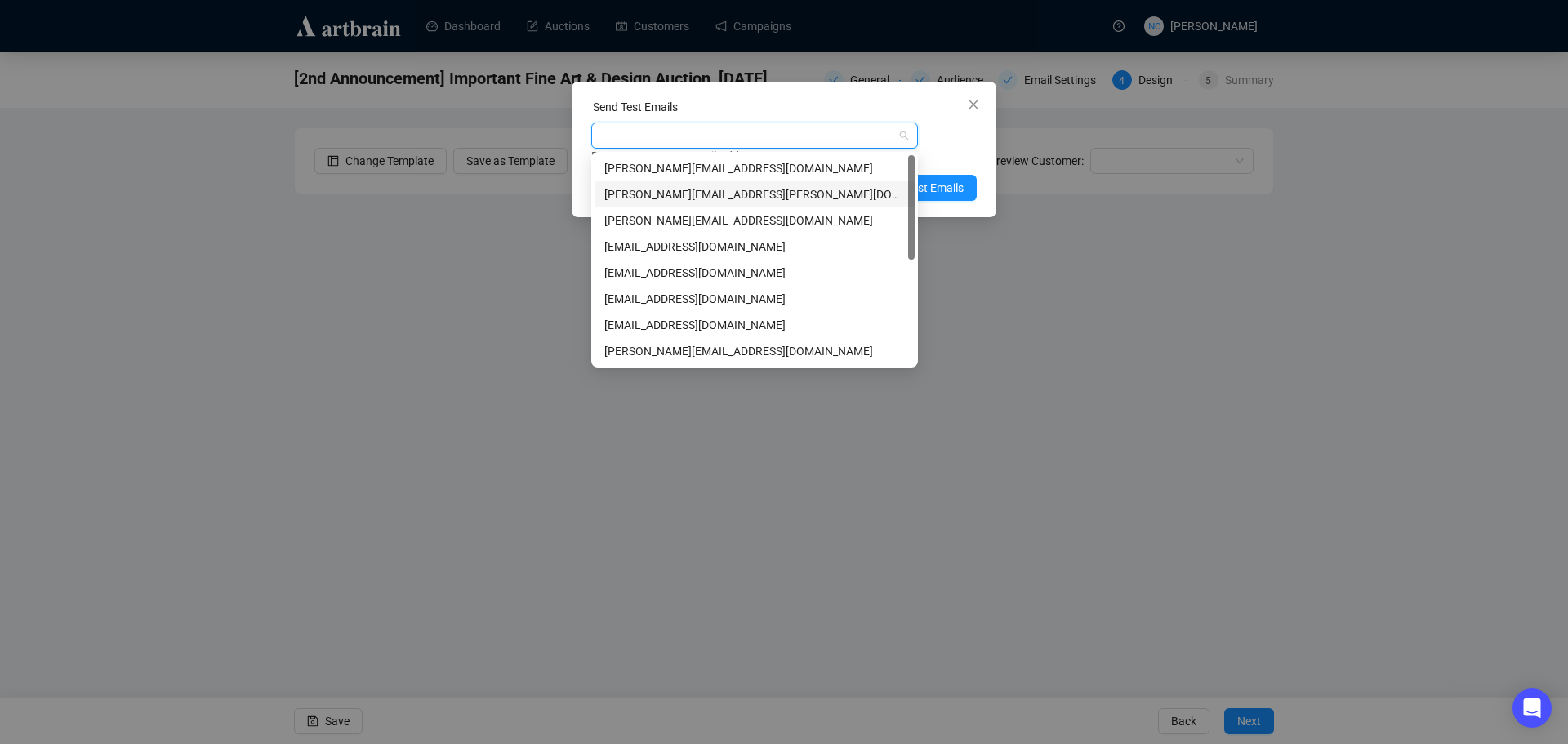
click at [748, 195] on div "[PERSON_NAME][EMAIL_ADDRESS][PERSON_NAME][DOMAIN_NAME]" at bounding box center [755, 195] width 300 height 18
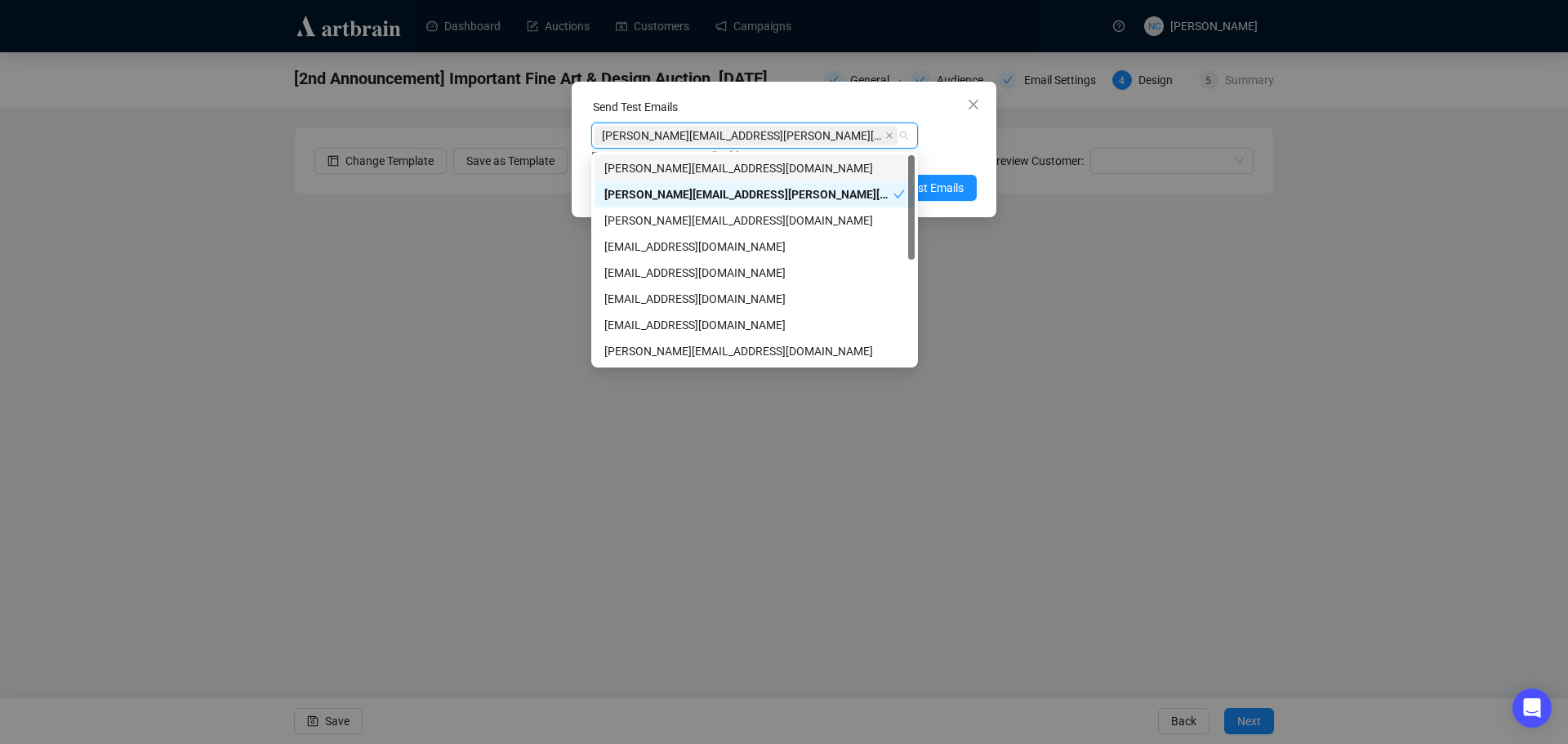
click at [753, 96] on div "Send Test Emails [PERSON_NAME][EMAIL_ADDRESS][PERSON_NAME][DOMAIN_NAME] Enter u…" at bounding box center [784, 149] width 424 height 136
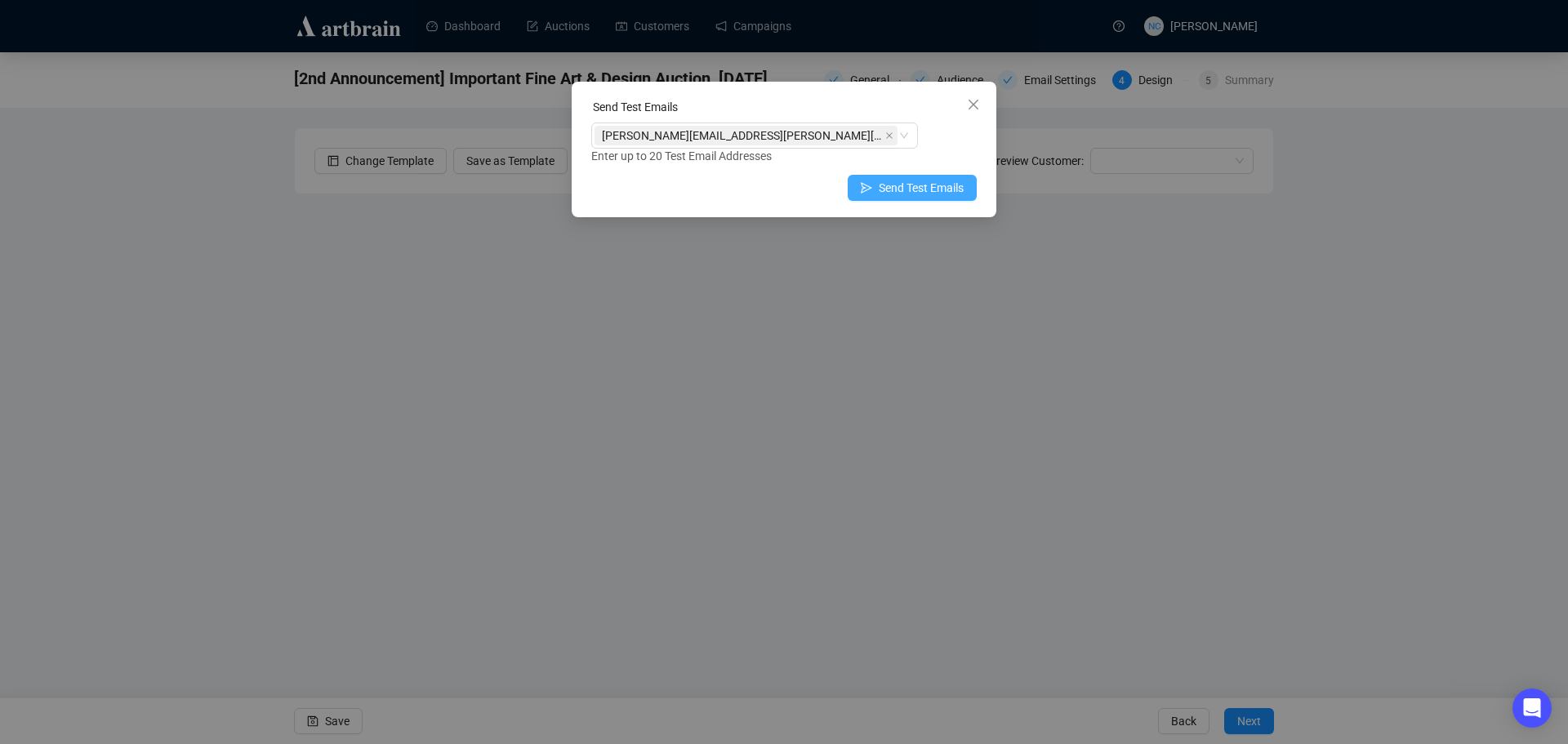
click at [914, 189] on span "Send Test Emails" at bounding box center [921, 188] width 85 height 18
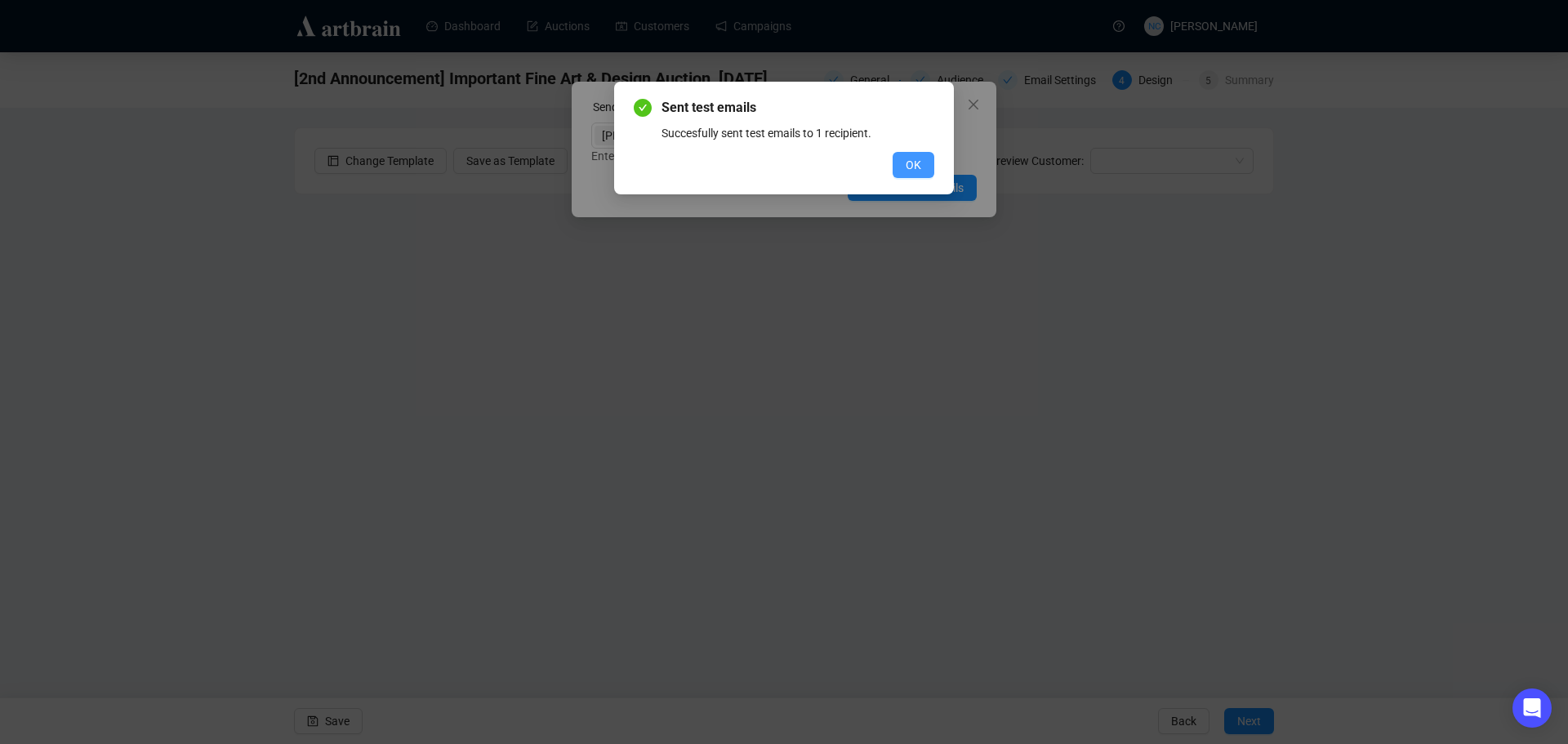
click at [907, 159] on span "OK" at bounding box center [913, 165] width 15 height 18
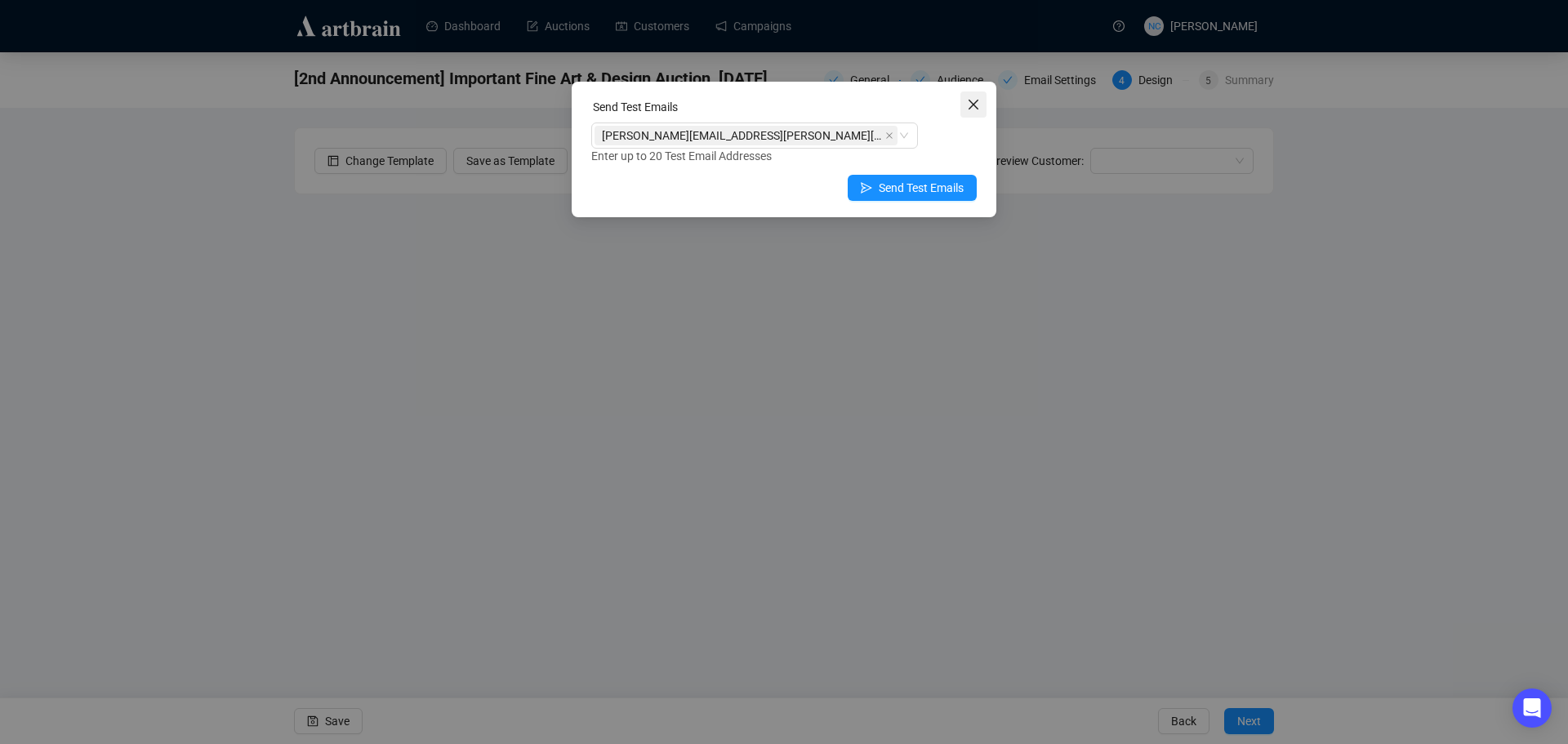
click at [974, 102] on icon "close" at bounding box center [973, 105] width 13 height 13
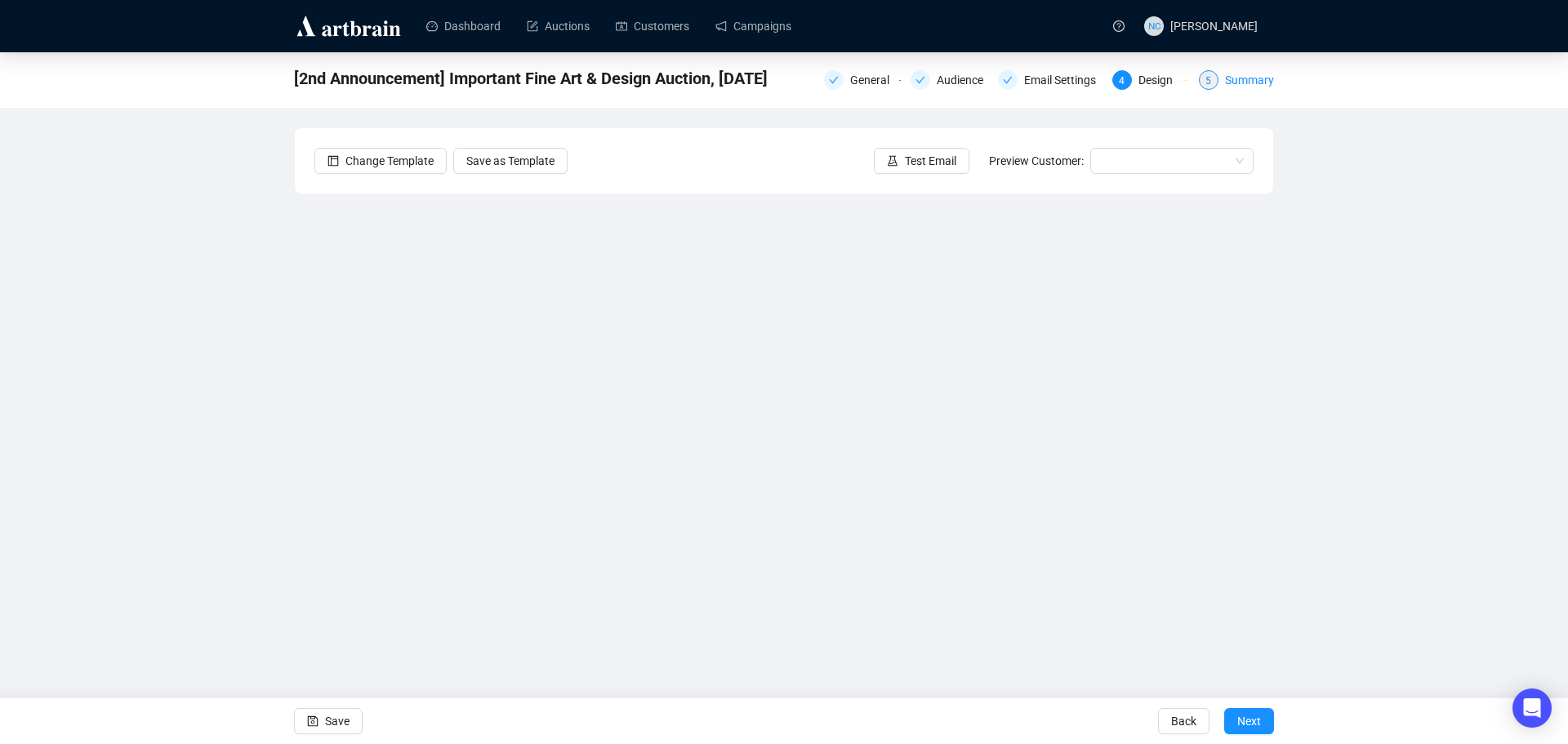
click at [1244, 74] on div "Summary" at bounding box center [1250, 80] width 49 height 20
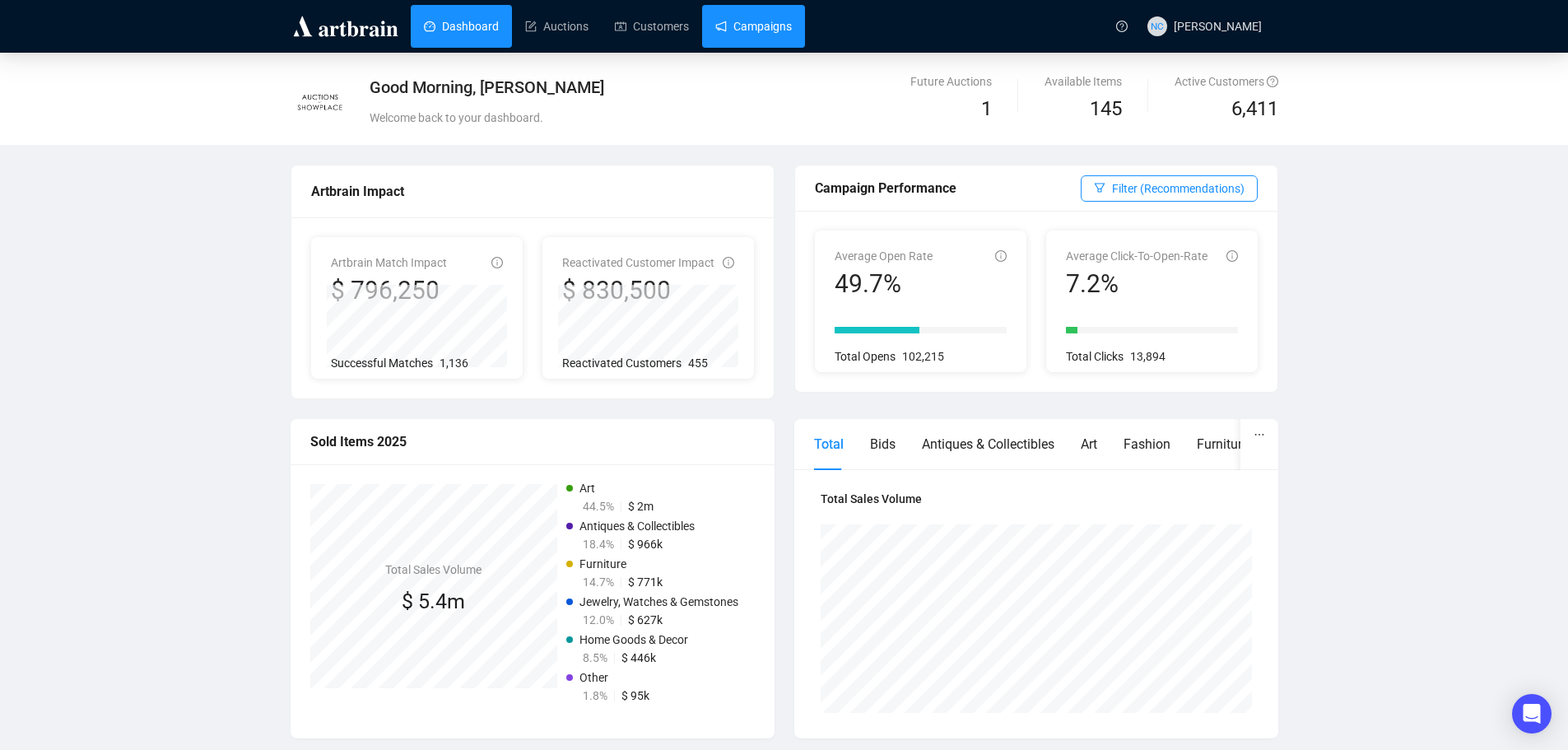
click at [751, 25] on link "Campaigns" at bounding box center [752, 26] width 76 height 43
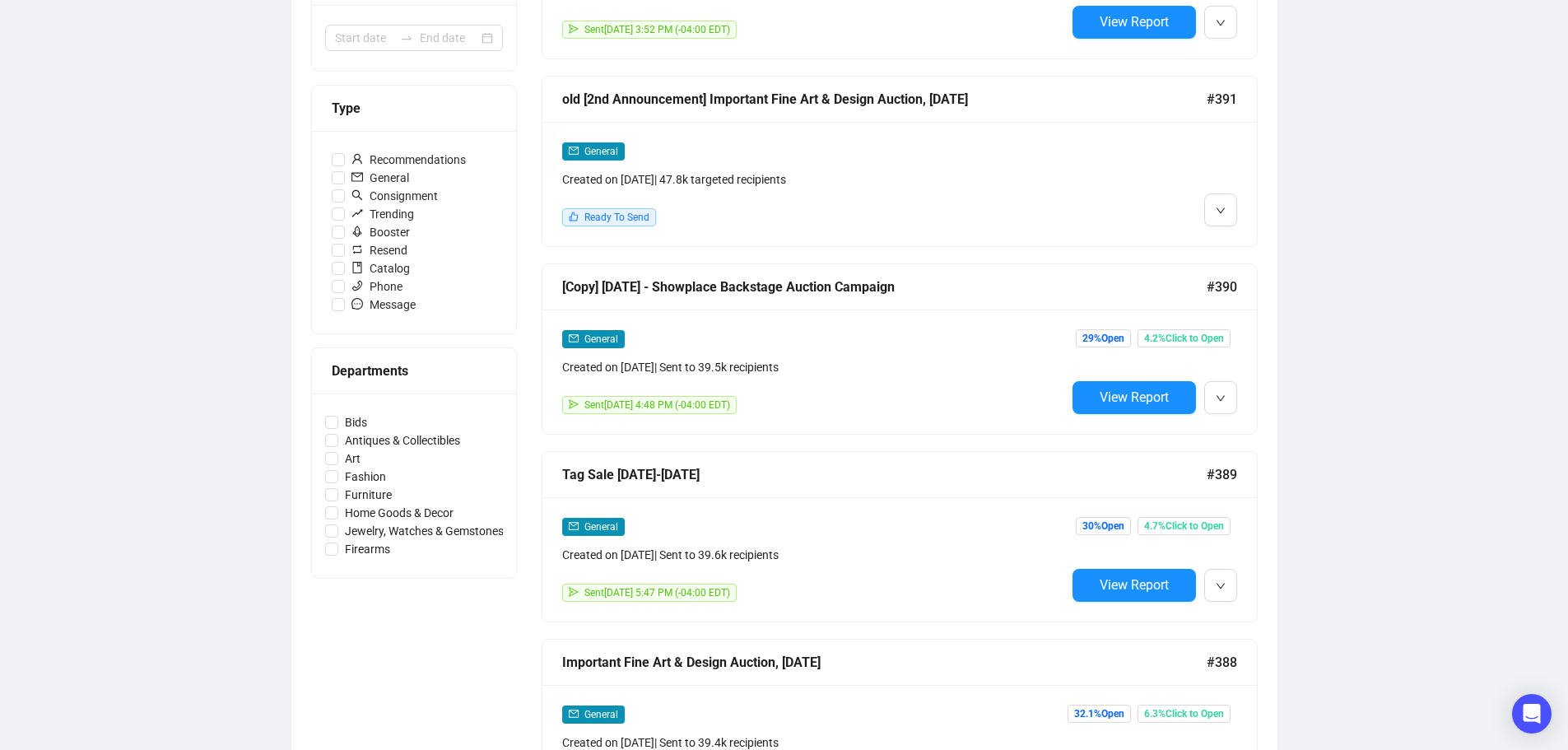
scroll to position [247, 0]
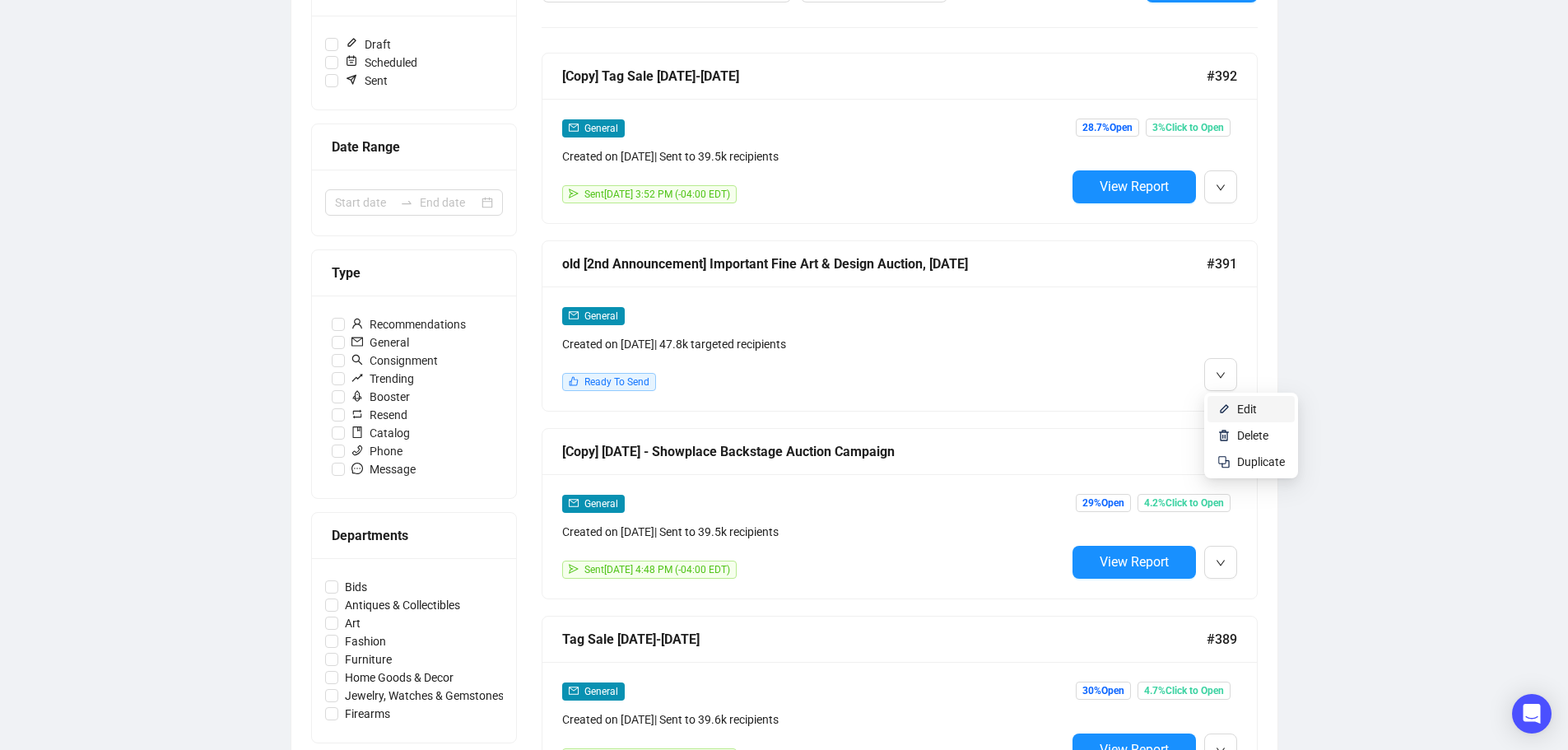
click at [1243, 403] on span "Edit" at bounding box center [1247, 409] width 20 height 13
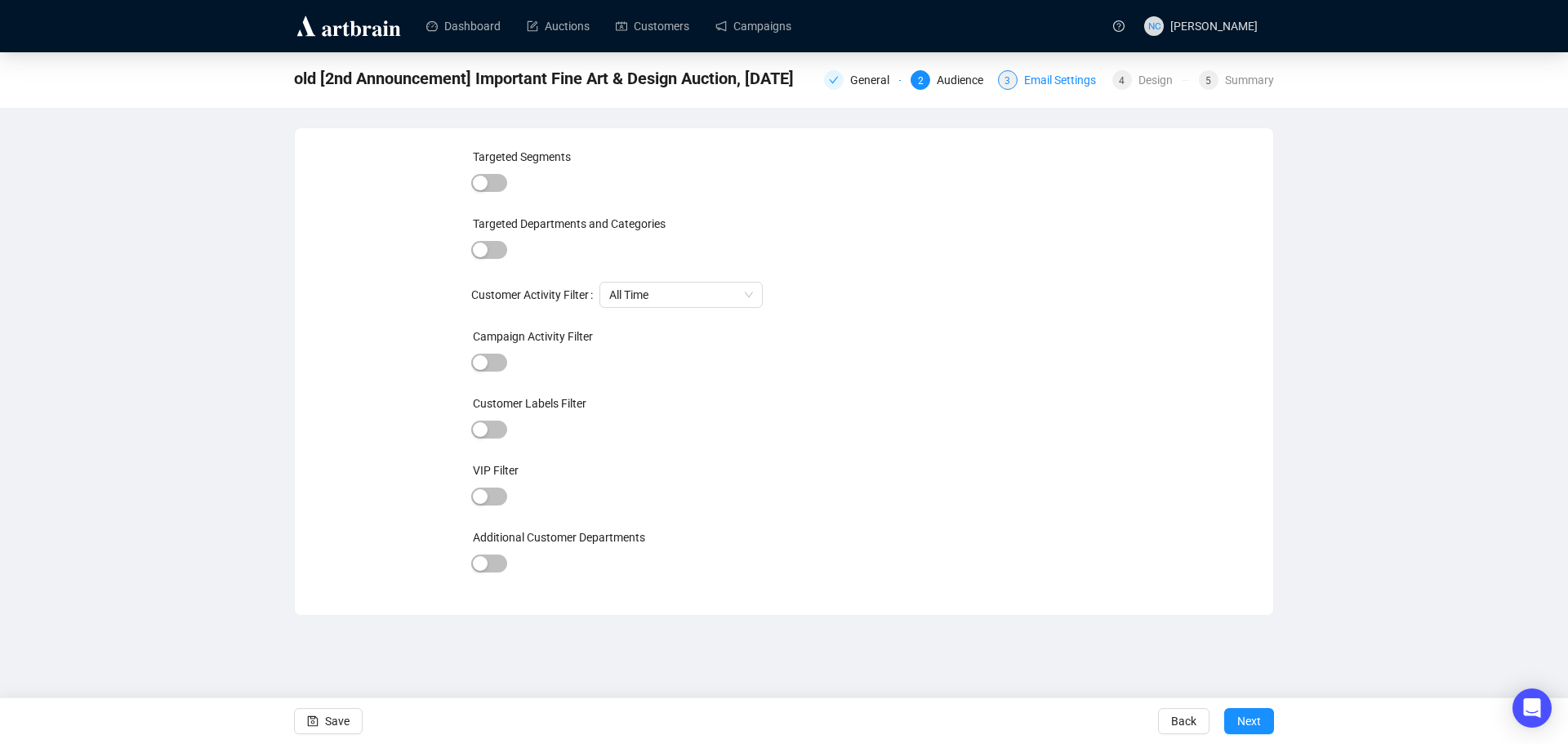
click at [1059, 88] on div "Email Settings" at bounding box center [1065, 80] width 82 height 20
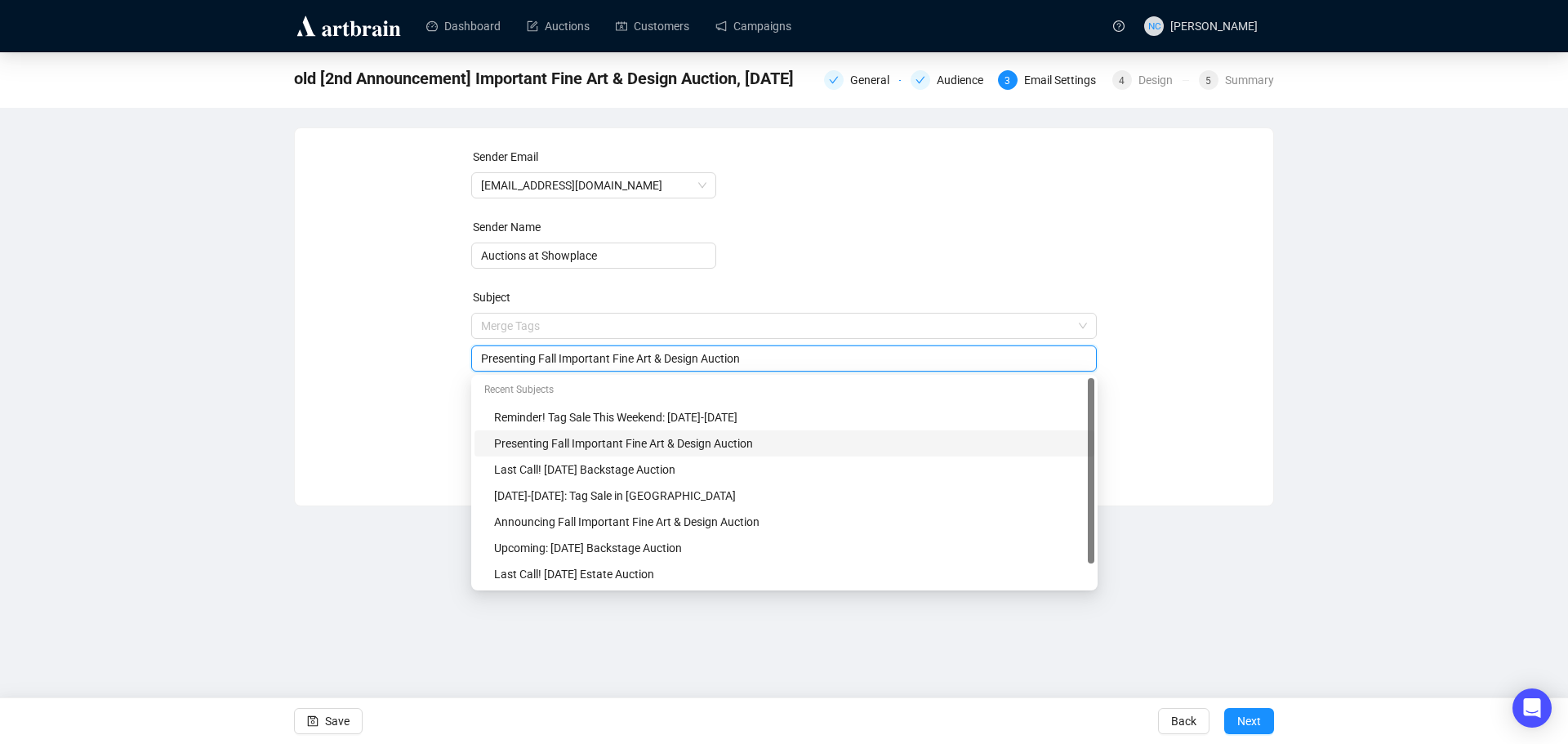
click at [769, 325] on span "Merge Tags Presenting Fall Important Fine Art & Design Auction" at bounding box center [785, 342] width 626 height 46
drag, startPoint x: 749, startPoint y: 361, endPoint x: 429, endPoint y: 352, distance: 320.1
click at [429, 352] on div "Sender Email [EMAIL_ADDRESS][DOMAIN_NAME] Sender Name Auctions at Showplace Sub…" at bounding box center [784, 304] width 940 height 313
drag, startPoint x: 1199, startPoint y: 311, endPoint x: 1254, endPoint y: 24, distance: 292.2
click at [1199, 306] on div "Sender Email [EMAIL_ADDRESS][DOMAIN_NAME] Sender Name Auctions at Showplace Sub…" at bounding box center [784, 304] width 940 height 313
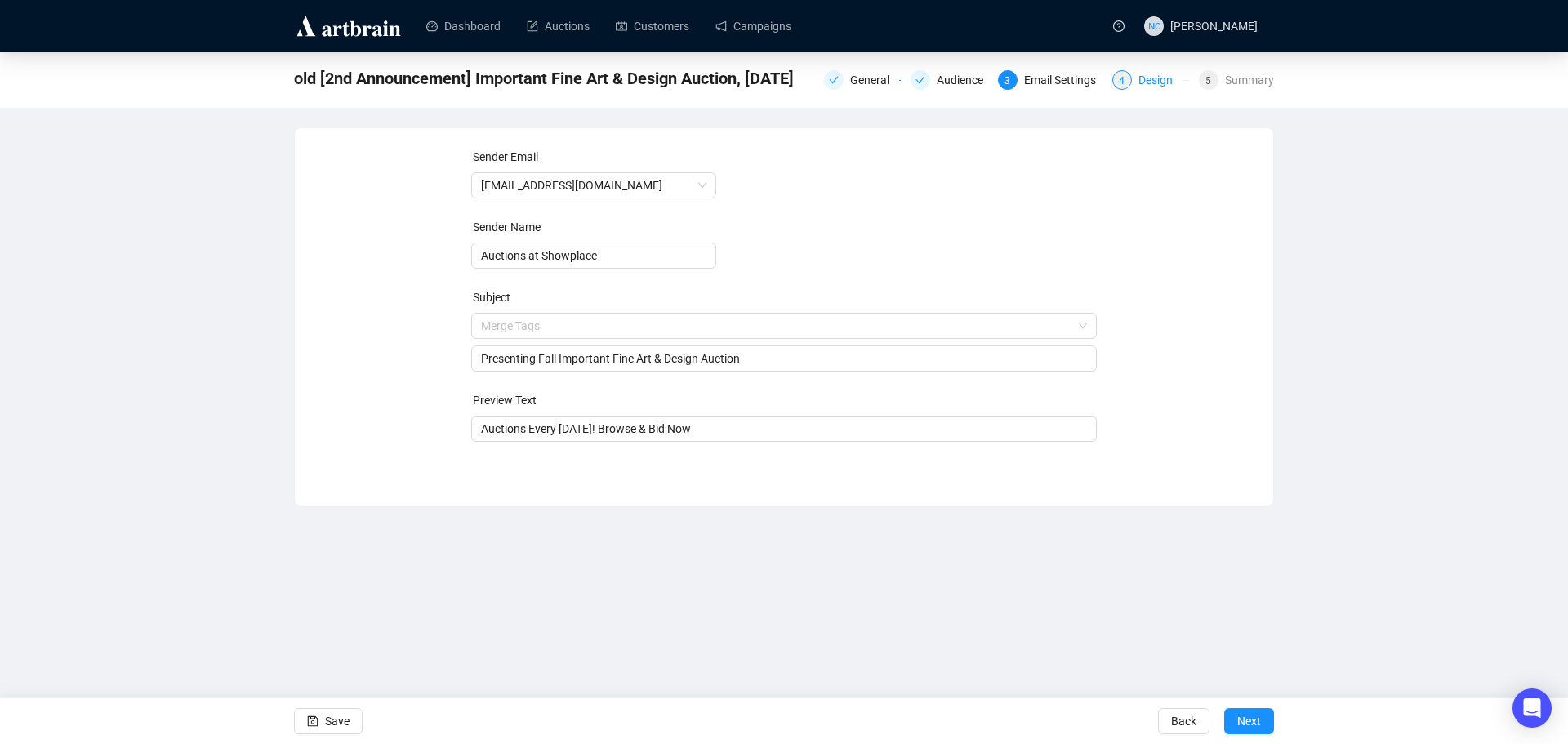
click at [1147, 83] on div "Design" at bounding box center [1160, 80] width 44 height 20
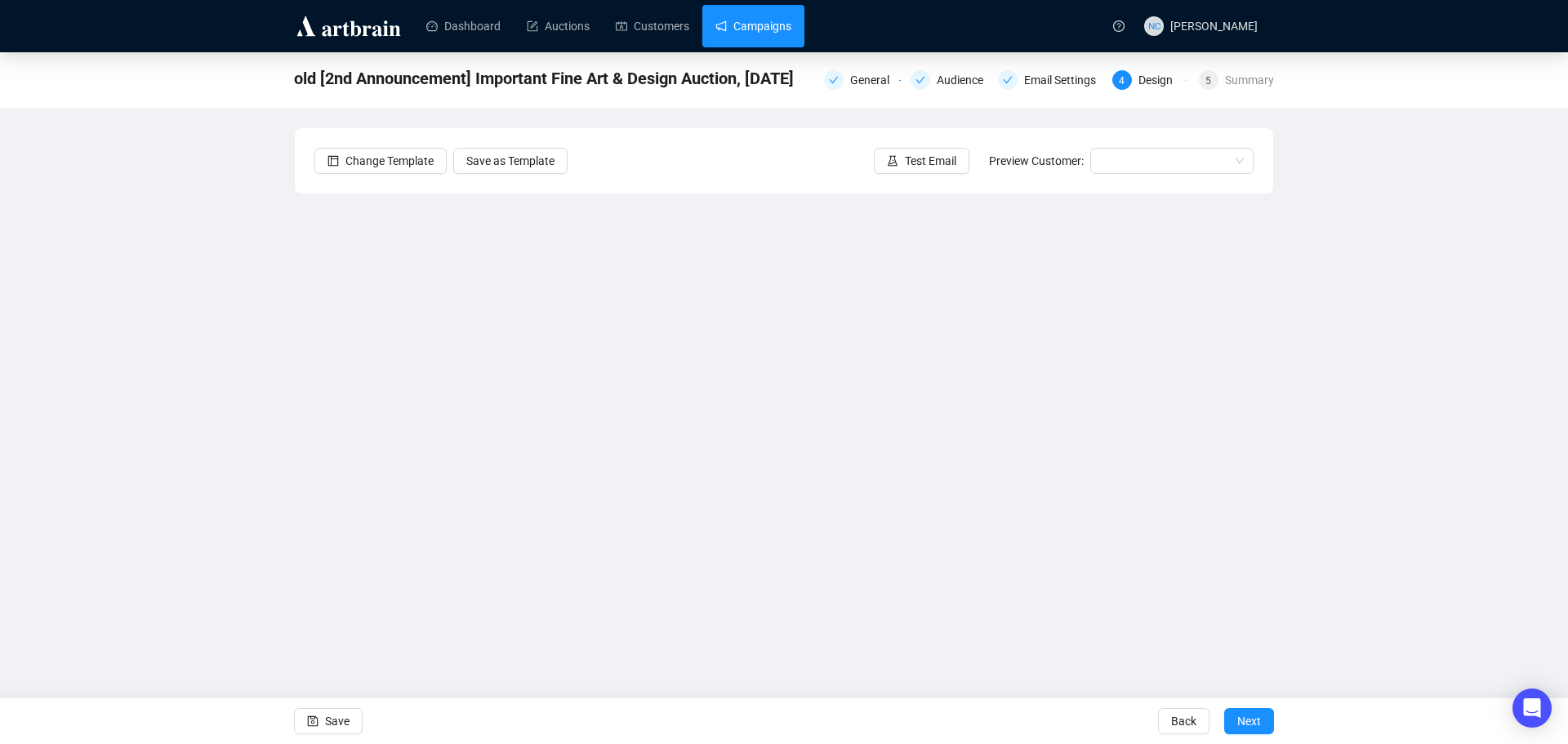
click at [778, 36] on link "Campaigns" at bounding box center [753, 25] width 76 height 43
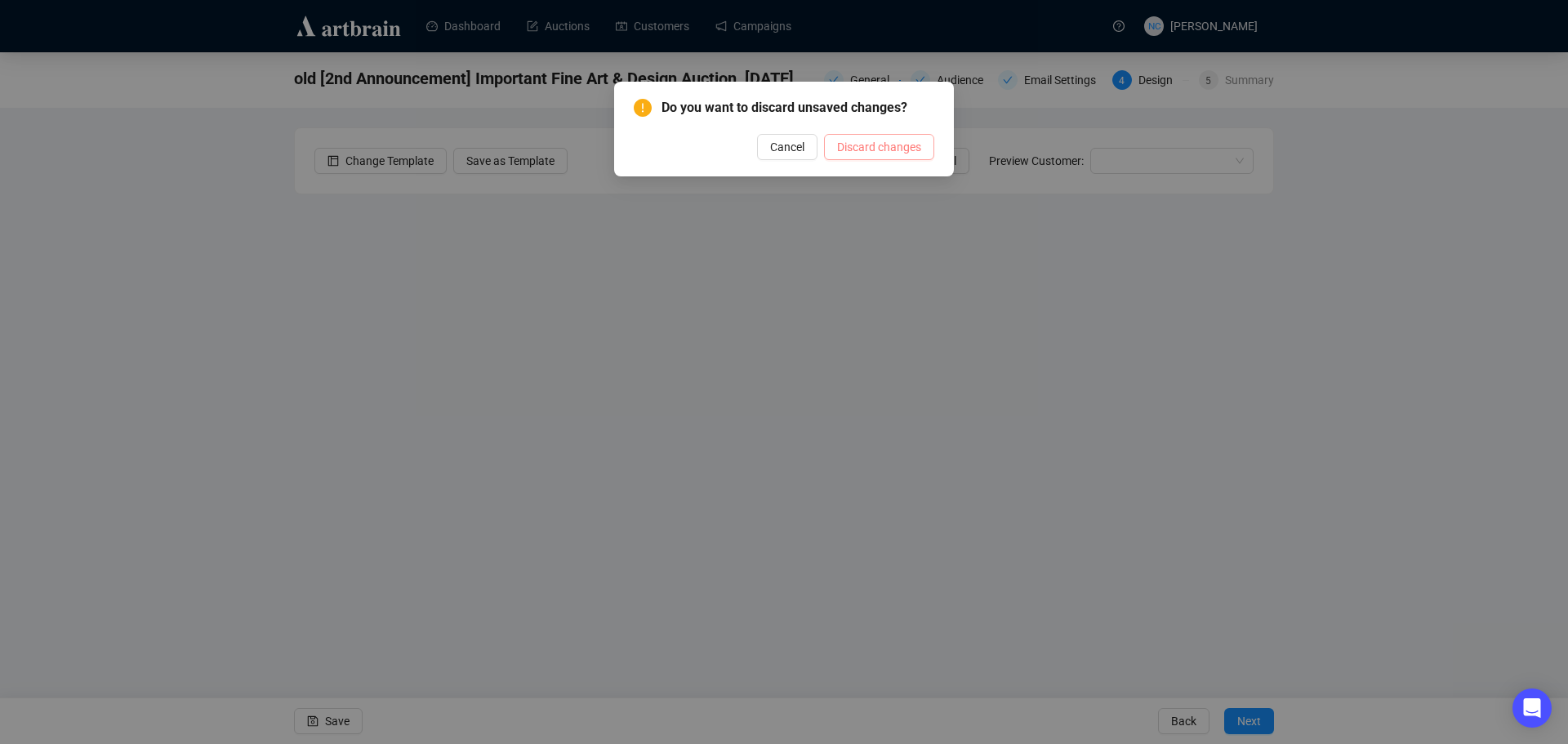
click at [862, 147] on span "Discard changes" at bounding box center [879, 148] width 84 height 18
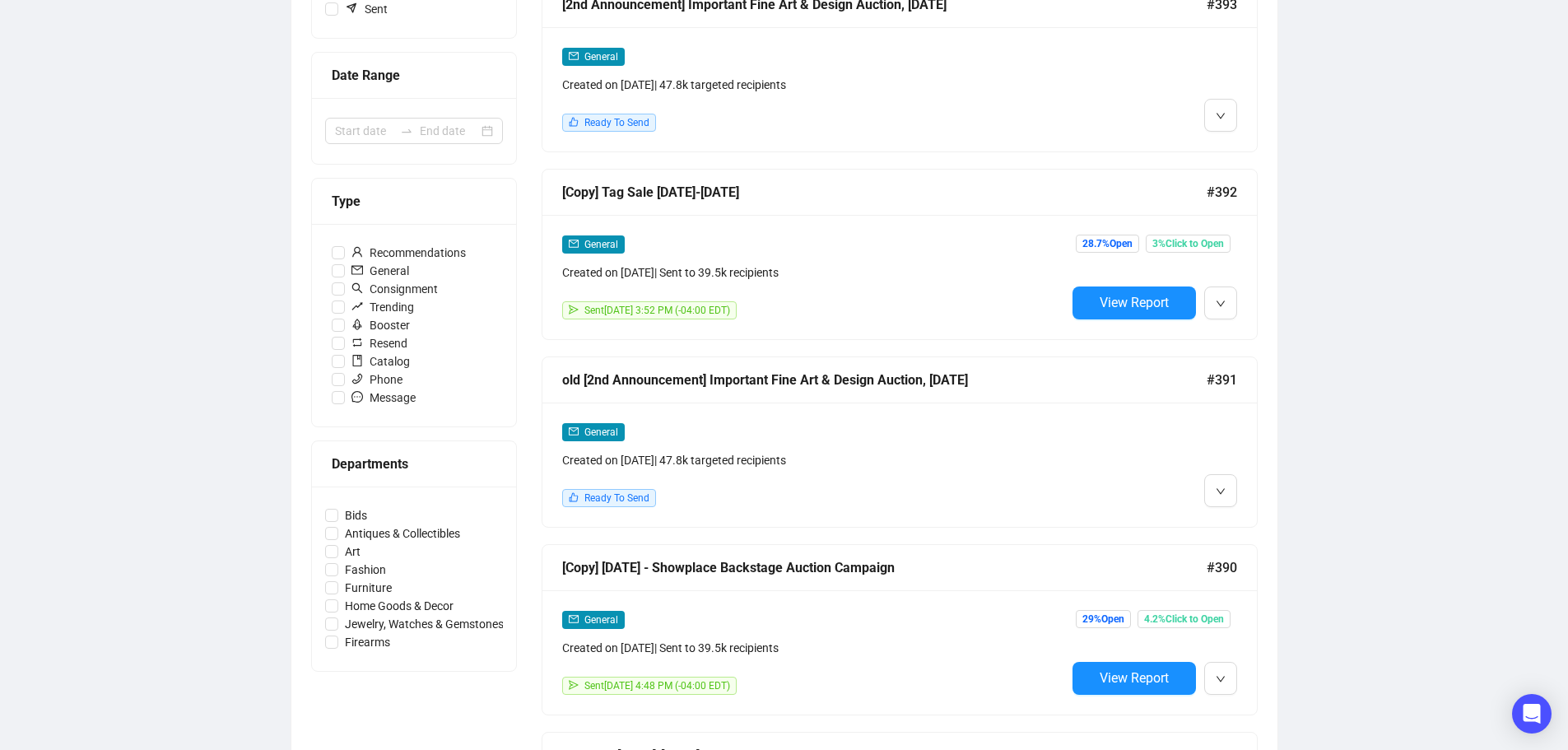
scroll to position [412, 0]
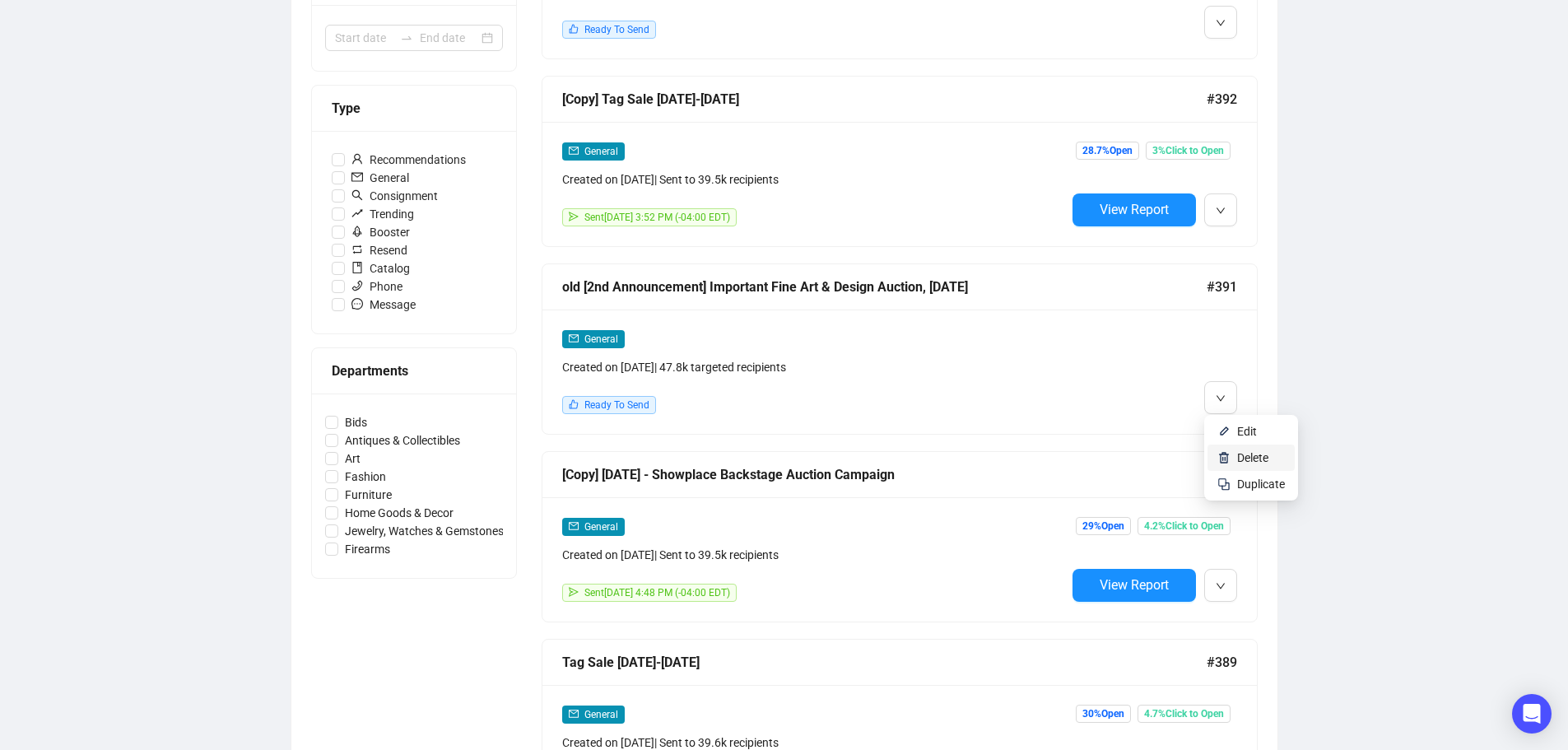
click at [1253, 461] on span "Delete" at bounding box center [1252, 458] width 31 height 13
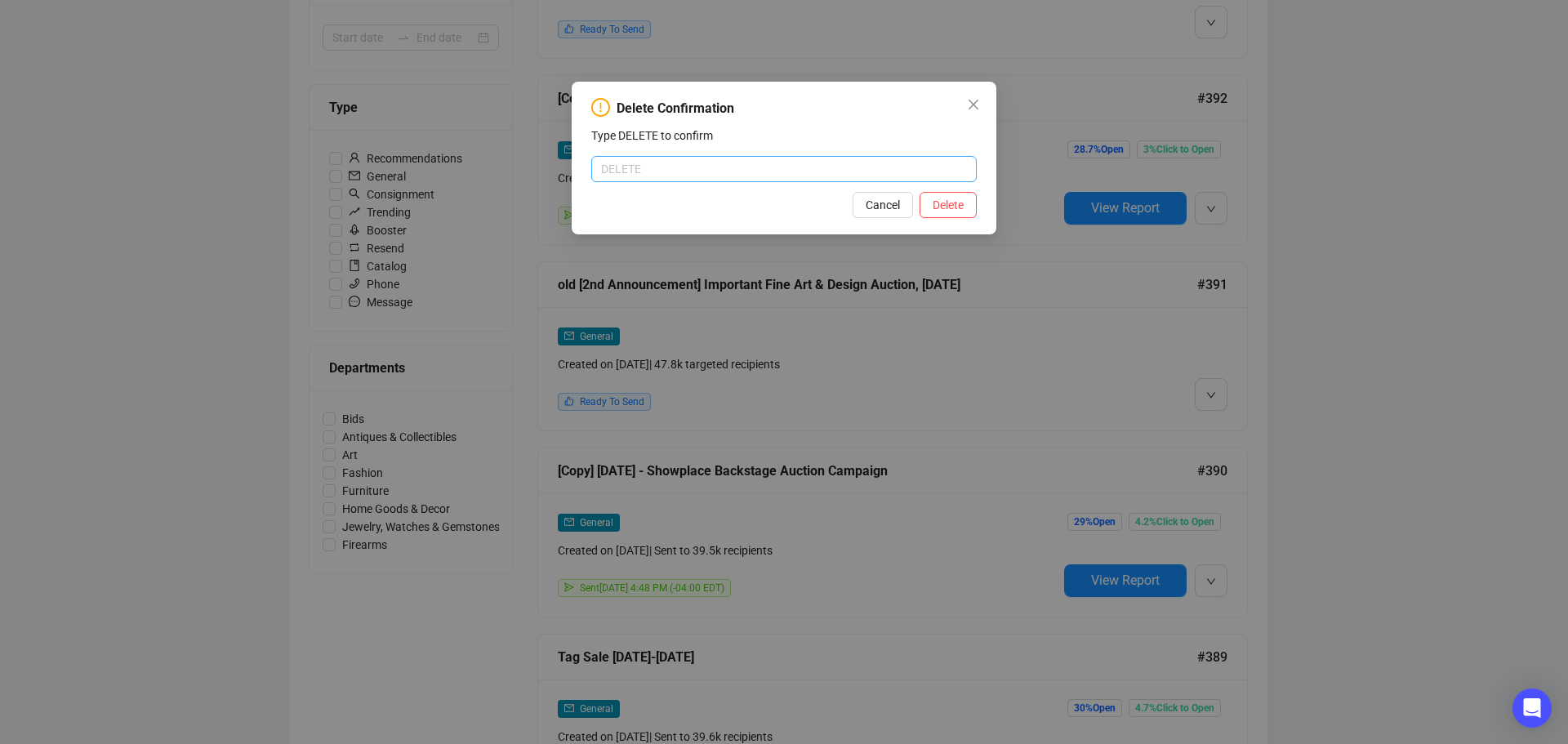
click at [850, 165] on input "text" at bounding box center [783, 168] width 385 height 26
type input "DELETE"
click at [961, 207] on span "Delete" at bounding box center [948, 205] width 31 height 18
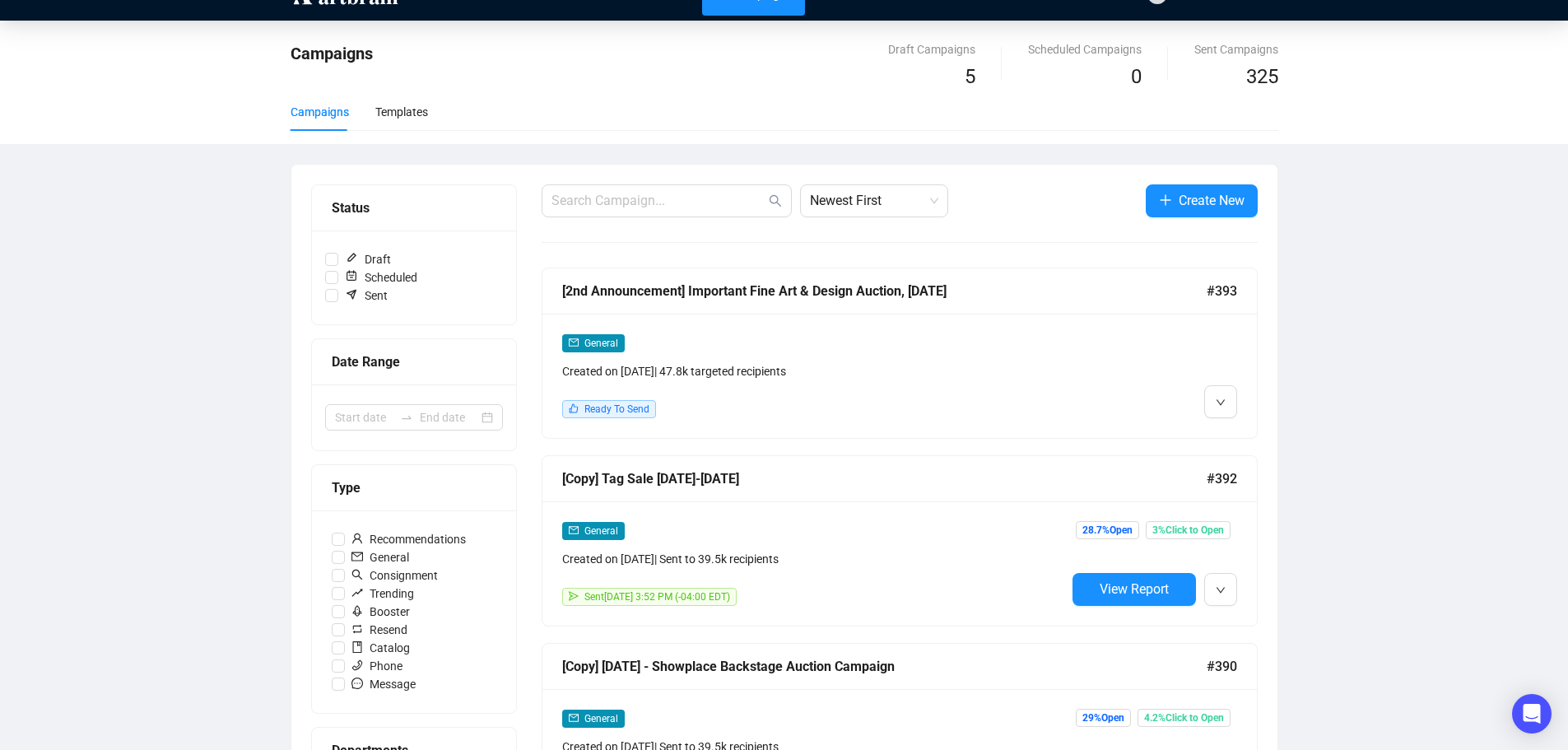
scroll to position [0, 0]
